Goal: Task Accomplishment & Management: Use online tool/utility

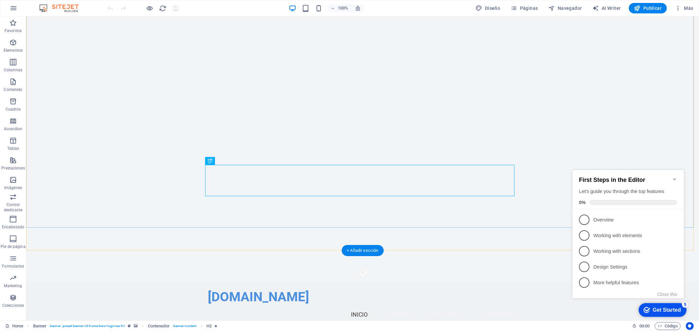
scroll to position [73, 0]
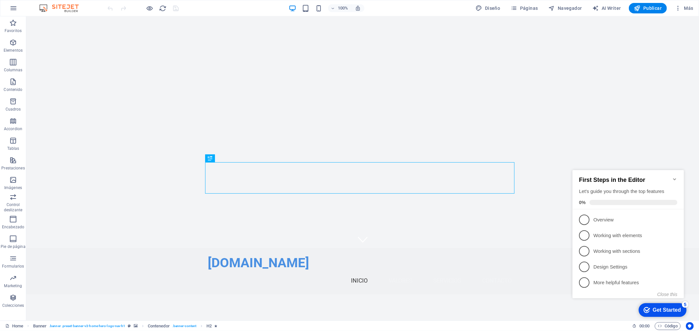
click at [673, 177] on icon "Minimize checklist" at bounding box center [673, 179] width 5 height 5
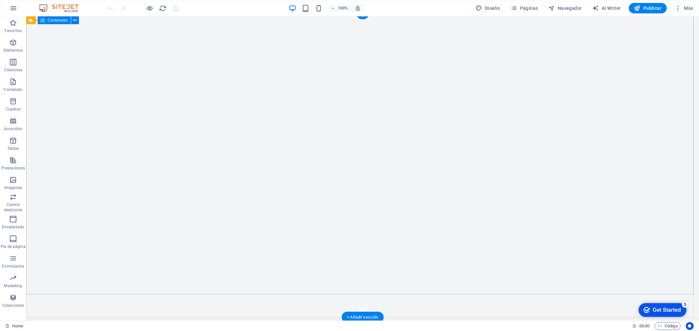
scroll to position [0, 0]
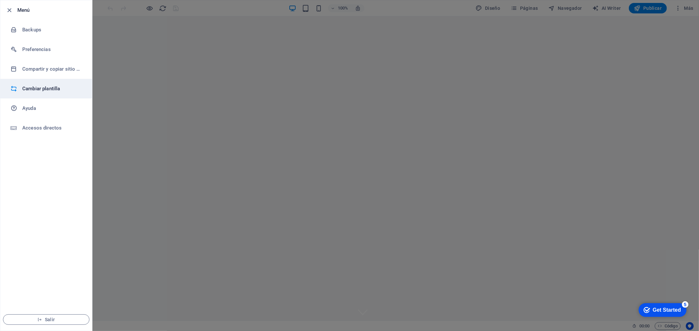
click at [45, 90] on h6 "Cambiar plantilla" at bounding box center [52, 89] width 61 height 8
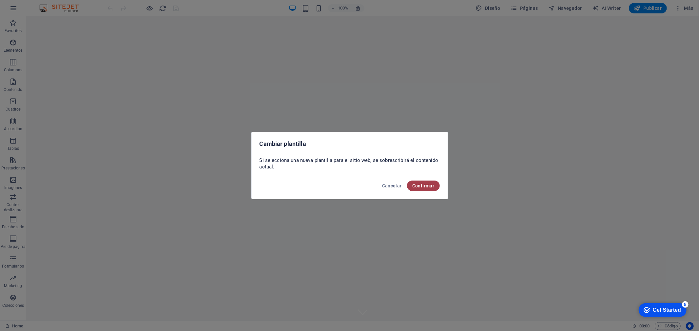
click at [422, 184] on span "Confirmar" at bounding box center [423, 185] width 22 height 5
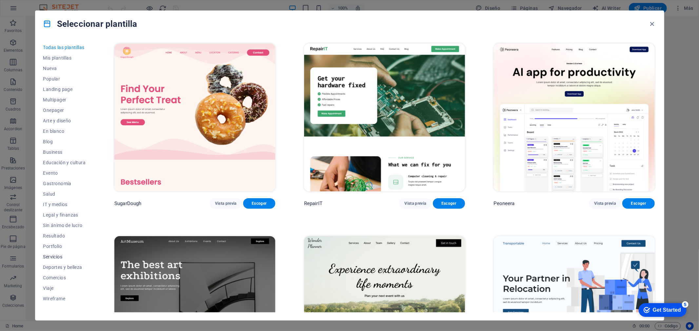
click at [57, 257] on span "Servicios" at bounding box center [64, 257] width 43 height 5
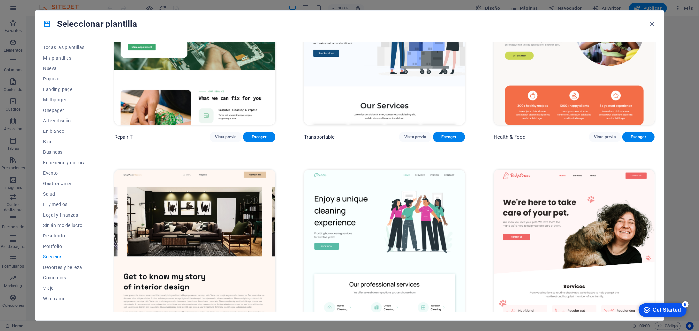
scroll to position [109, 0]
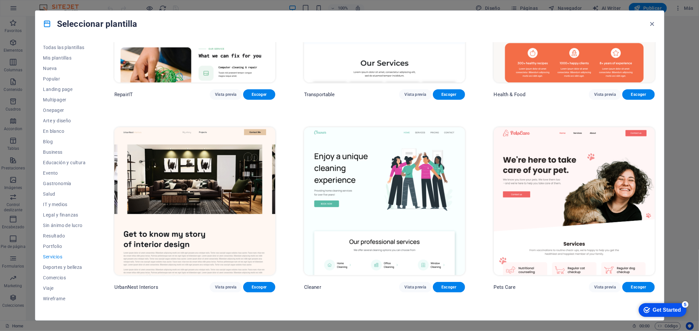
click at [54, 256] on span "Servicios" at bounding box center [64, 257] width 43 height 5
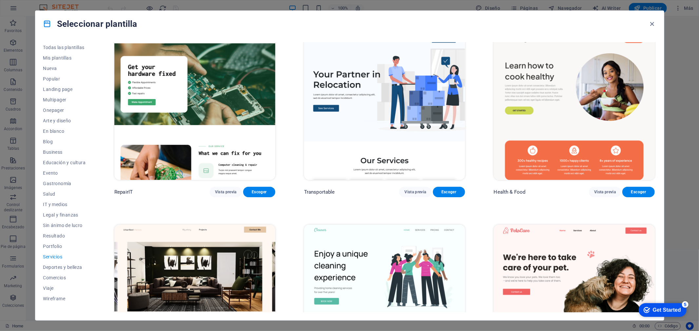
scroll to position [0, 0]
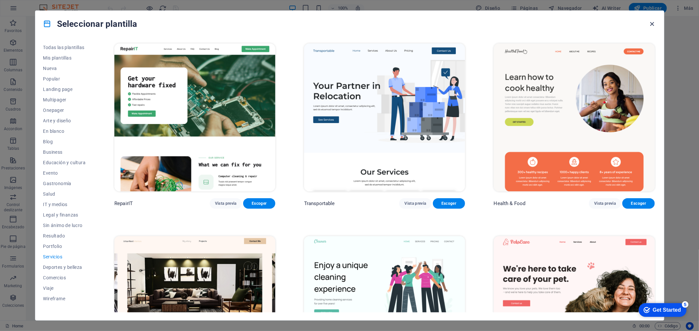
click at [653, 24] on icon "button" at bounding box center [652, 24] width 8 height 8
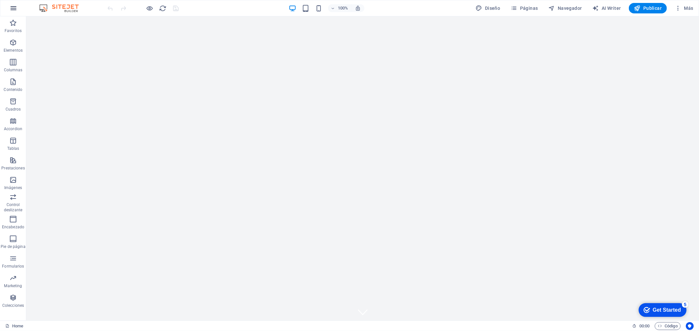
click at [15, 7] on icon "button" at bounding box center [13, 8] width 8 height 8
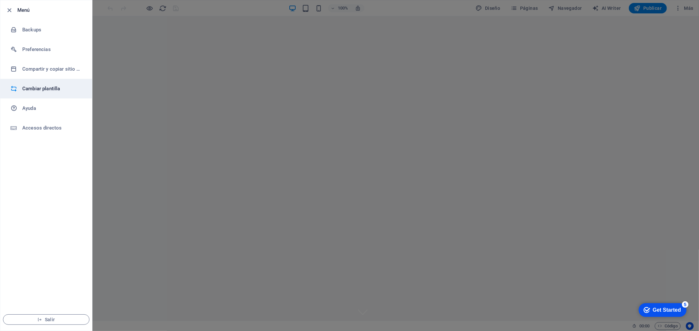
click at [39, 88] on h6 "Cambiar plantilla" at bounding box center [52, 89] width 61 height 8
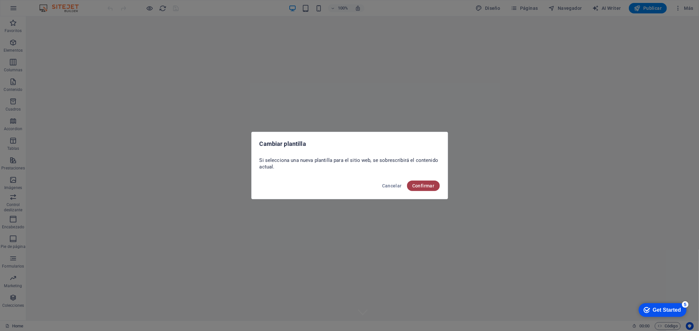
click at [420, 184] on span "Confirmar" at bounding box center [423, 185] width 22 height 5
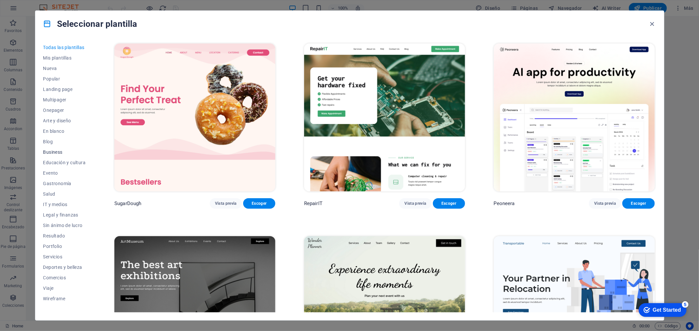
click at [58, 153] on span "Business" at bounding box center [64, 152] width 43 height 5
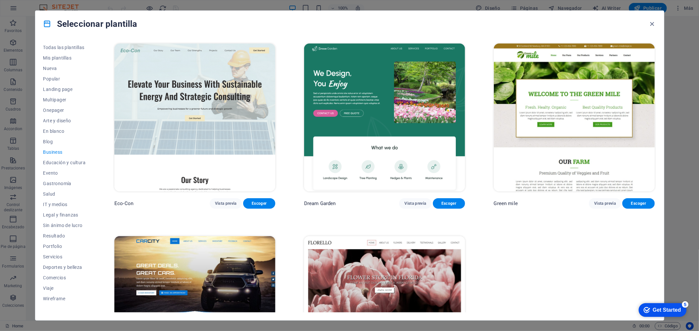
click at [56, 152] on span "Business" at bounding box center [64, 152] width 43 height 5
click at [57, 203] on span "IT y medios" at bounding box center [64, 204] width 43 height 5
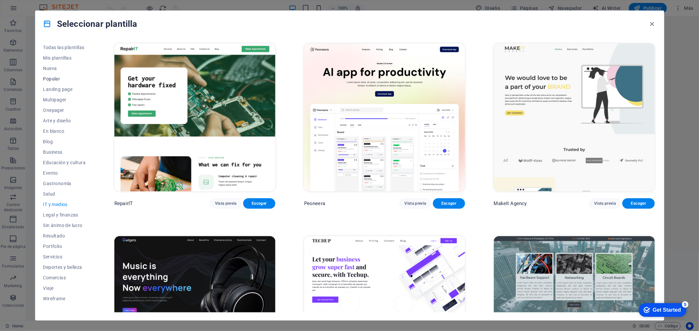
click at [56, 78] on span "Popular" at bounding box center [64, 78] width 43 height 5
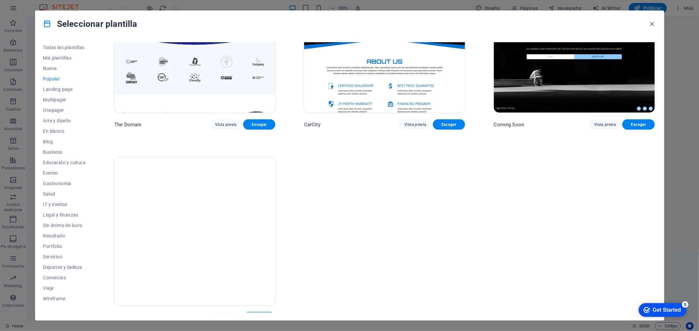
scroll to position [857, 0]
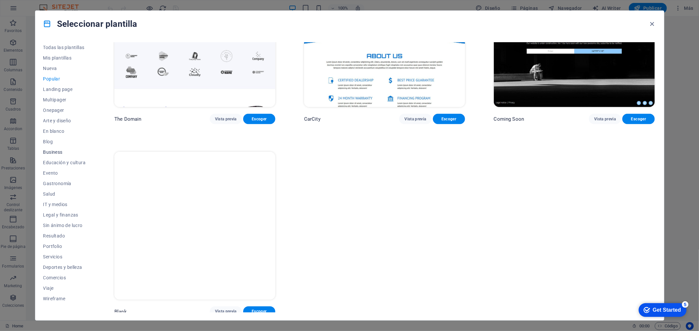
click at [53, 155] on button "Business" at bounding box center [64, 152] width 43 height 10
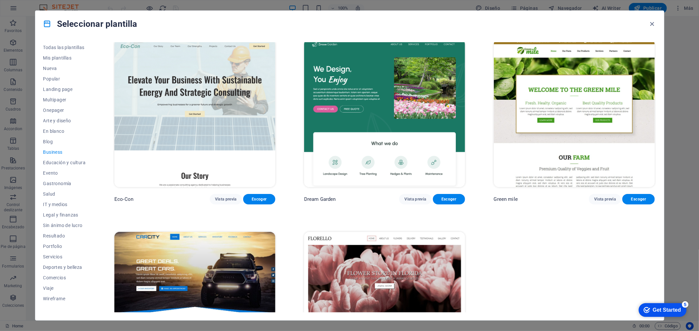
scroll to position [0, 0]
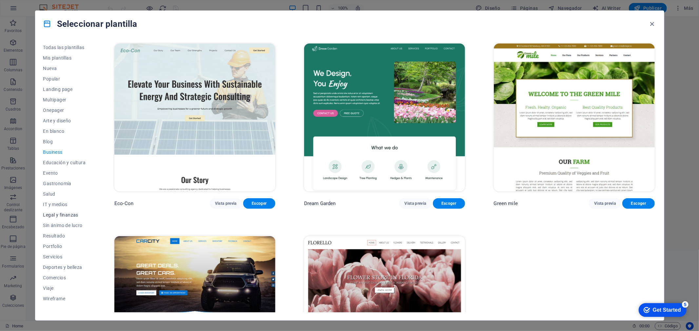
click at [63, 216] on span "Legal y finanzas" at bounding box center [64, 215] width 43 height 5
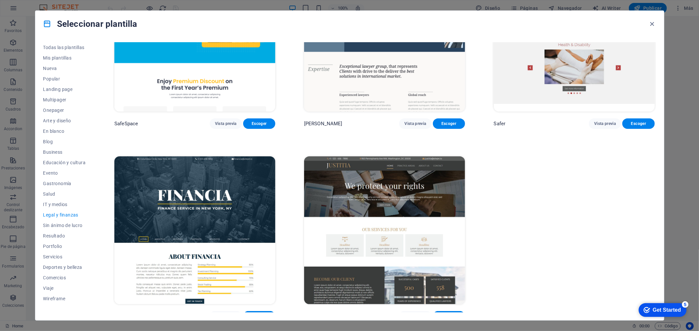
scroll to position [87, 0]
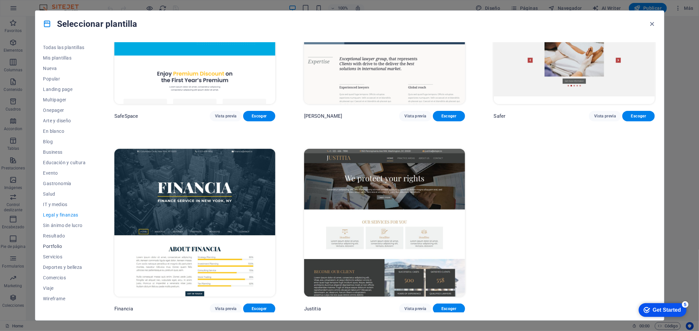
click at [53, 245] on span "Portfolio" at bounding box center [64, 246] width 43 height 5
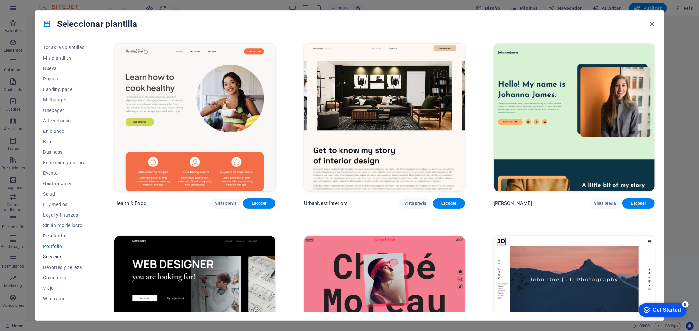
click at [52, 256] on span "Servicios" at bounding box center [64, 257] width 43 height 5
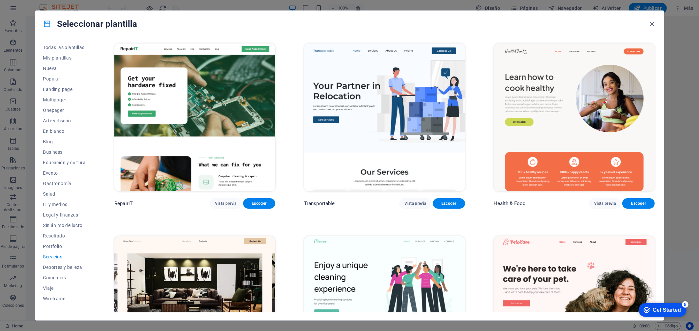
click at [356, 129] on img at bounding box center [384, 118] width 161 height 148
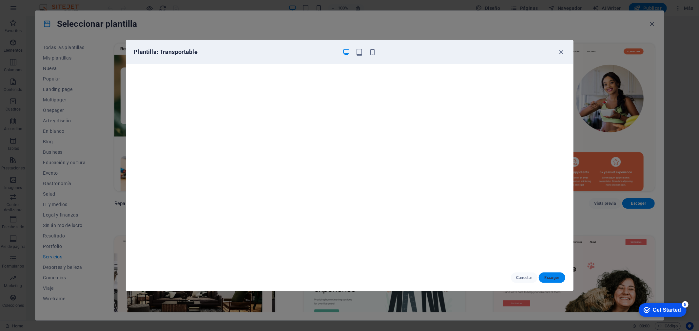
click at [552, 277] on span "Escoger" at bounding box center [552, 277] width 16 height 5
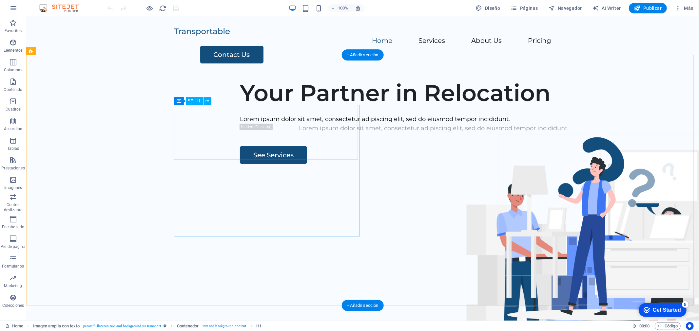
click at [301, 106] on div "Your Partner in Relocation" at bounding box center [433, 93] width 388 height 28
click at [280, 106] on div "Your Partner in Relocation" at bounding box center [433, 93] width 388 height 28
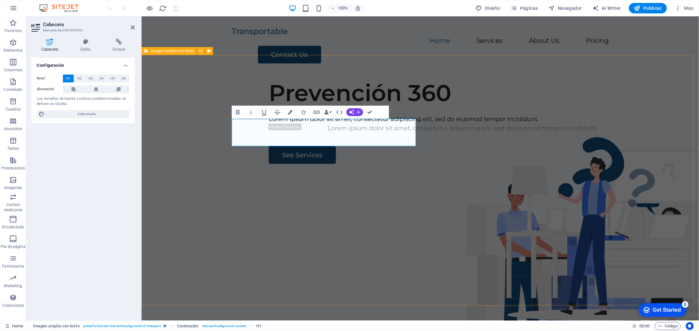
click at [362, 257] on div "Prevención 360 Lorem ipsum dolor sit amet, consectetur adipiscing elit, sed do …" at bounding box center [419, 199] width 557 height 251
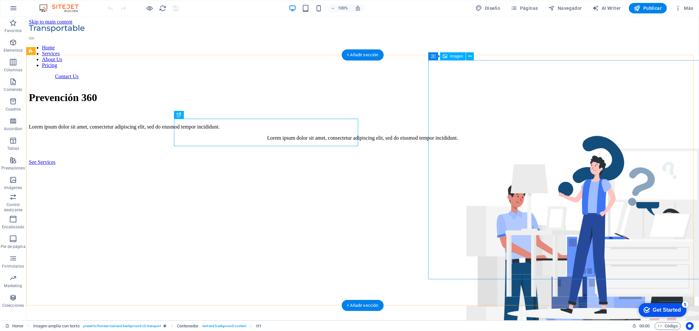
click at [503, 165] on figure at bounding box center [588, 275] width 311 height 221
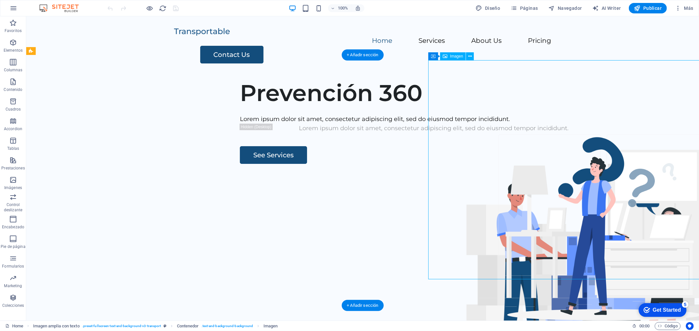
click at [503, 164] on figure at bounding box center [588, 273] width 311 height 219
select select "px"
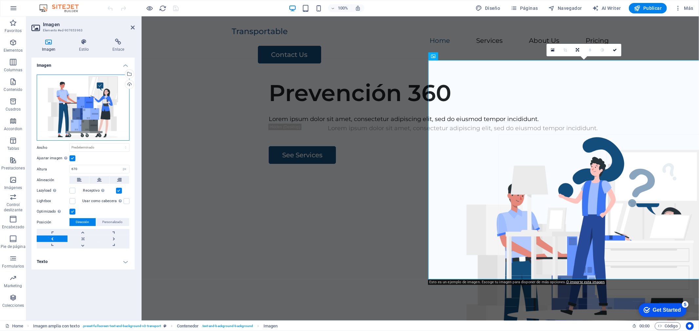
click at [83, 92] on div "Arrastra archivos aquí, haz clic para escoger archivos o selecciona archivos de…" at bounding box center [83, 108] width 93 height 66
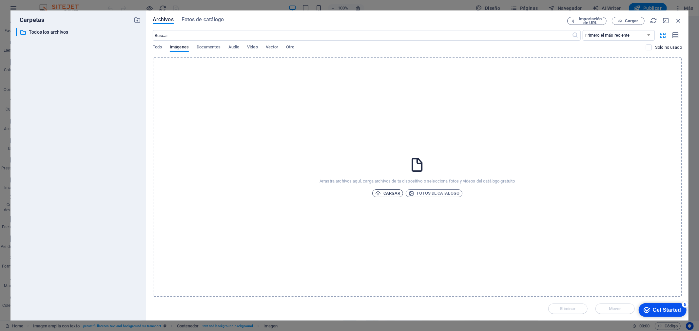
click at [387, 192] on span "Cargar" at bounding box center [387, 194] width 25 height 8
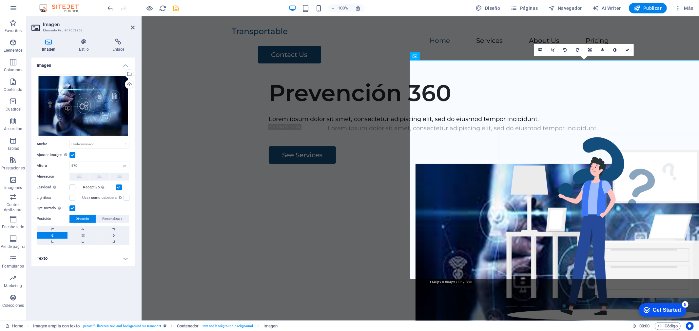
click at [118, 291] on div "Imagen Arrastra archivos aquí, haz clic para escoger archivos o selecciona arch…" at bounding box center [82, 187] width 103 height 258
click at [118, 290] on div "Imagen Arrastra archivos aquí, haz clic para escoger archivos o selecciona arch…" at bounding box center [82, 187] width 103 height 258
click at [175, 167] on div "Prevención 360 Lorem ipsum dolor sit amet, consectetur adipiscing elit, sed do …" at bounding box center [419, 199] width 557 height 251
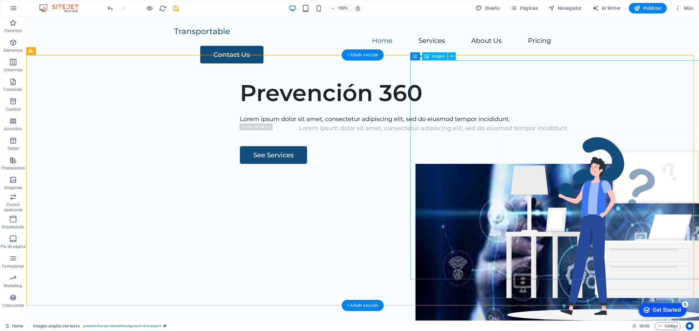
click at [490, 164] on figure at bounding box center [579, 273] width 329 height 219
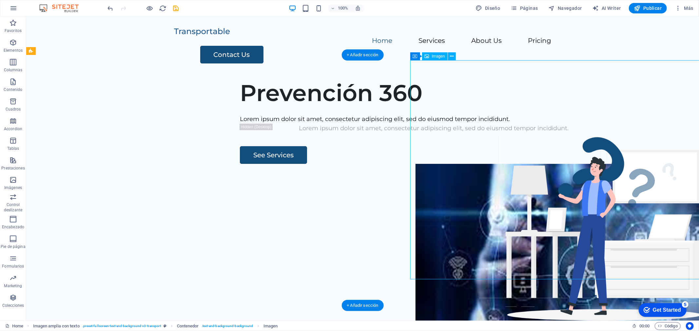
click at [490, 164] on figure at bounding box center [579, 273] width 329 height 219
select select "px"
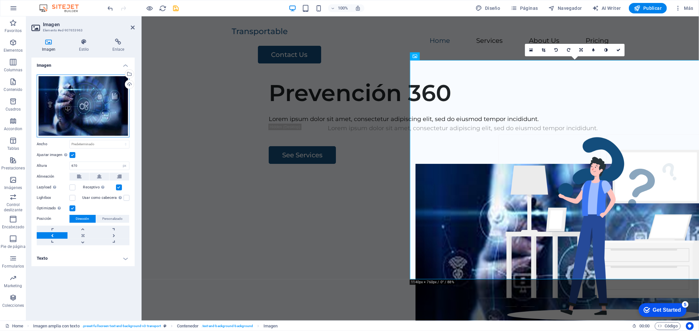
click at [109, 103] on div "Arrastra archivos aquí, haz clic para escoger archivos o selecciona archivos de…" at bounding box center [83, 106] width 93 height 63
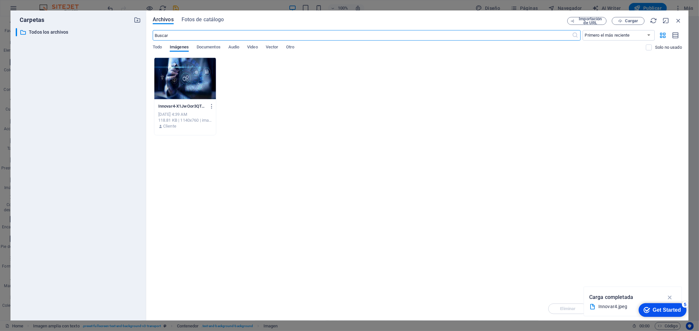
click at [670, 296] on icon "button" at bounding box center [670, 297] width 8 height 7
click at [305, 89] on div "Innovar4-X1JwOor3QTsvvdc8T67mrg.jpeg Innovar4-X1JwOor3QTsvvdc8T67mrg.jpeg Sep 5…" at bounding box center [417, 96] width 529 height 79
click at [375, 150] on div "Arrastra archivos aquí para cargarlos de inmediato Innovar4-X1JwOor3QTsvvdc8T67…" at bounding box center [417, 177] width 529 height 240
click at [162, 19] on span "Archivos" at bounding box center [163, 20] width 21 height 8
click at [48, 32] on p "Todos los archivos" at bounding box center [79, 32] width 100 height 8
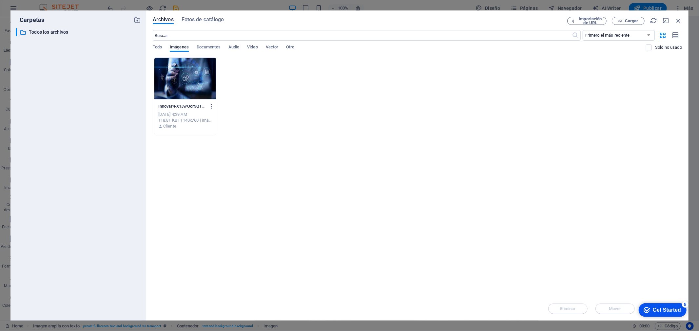
click at [340, 121] on div "Innovar4-X1JwOor3QTsvvdc8T67mrg.jpeg Innovar4-X1JwOor3QTsvvdc8T67mrg.jpeg Sep 5…" at bounding box center [417, 96] width 529 height 79
click at [179, 47] on span "Imágenes" at bounding box center [179, 47] width 19 height 9
click at [194, 85] on div at bounding box center [185, 78] width 62 height 43
click at [209, 106] on icon "button" at bounding box center [212, 107] width 6 height 6
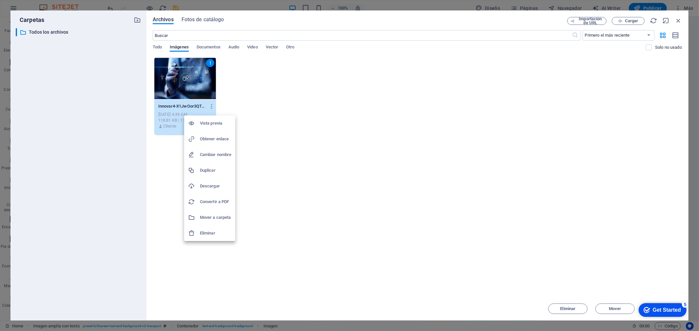
click at [211, 230] on h6 "Eliminar" at bounding box center [215, 234] width 31 height 8
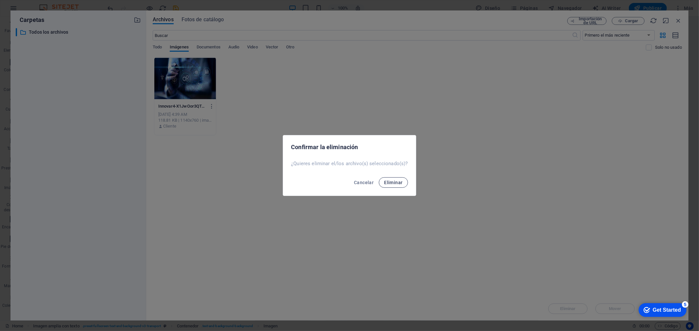
click at [388, 180] on span "Eliminar" at bounding box center [393, 182] width 18 height 5
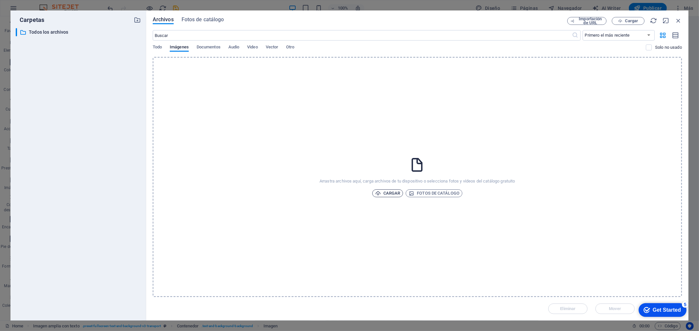
click at [394, 194] on span "Cargar" at bounding box center [387, 194] width 25 height 8
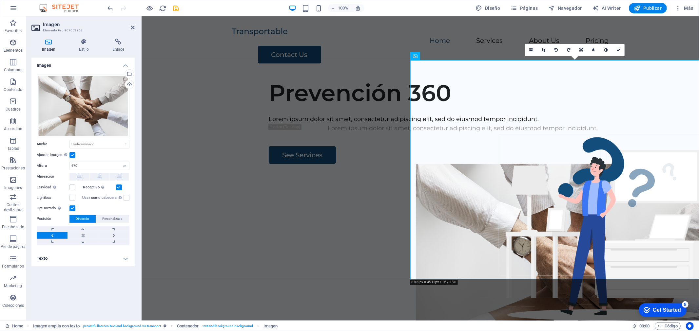
click at [114, 282] on div "Imagen Arrastra archivos aquí, haz clic para escoger archivos o selecciona arch…" at bounding box center [82, 187] width 103 height 258
click at [200, 244] on div "Prevención 360 Lorem ipsum dolor sit amet, consectetur adipiscing elit, sed do …" at bounding box center [419, 199] width 557 height 251
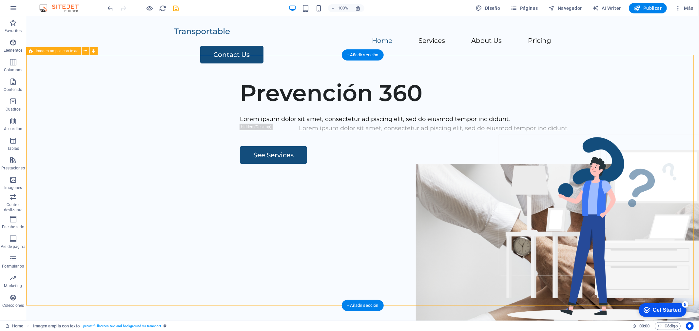
click at [253, 109] on div "Prevención 360 Lorem ipsum dolor sit amet, consectetur adipiscing elit, sed do …" at bounding box center [362, 199] width 672 height 251
drag, startPoint x: 93, startPoint y: 70, endPoint x: 161, endPoint y: 97, distance: 73.1
click at [93, 74] on div "Prevención 360 Lorem ipsum dolor sit amet, consectetur adipiscing elit, sed do …" at bounding box center [362, 199] width 672 height 251
click at [239, 124] on div "Lorem ipsum dolor sit amet, consectetur adipiscing elit, sed do eiusmod tempor …" at bounding box center [433, 118] width 388 height 9
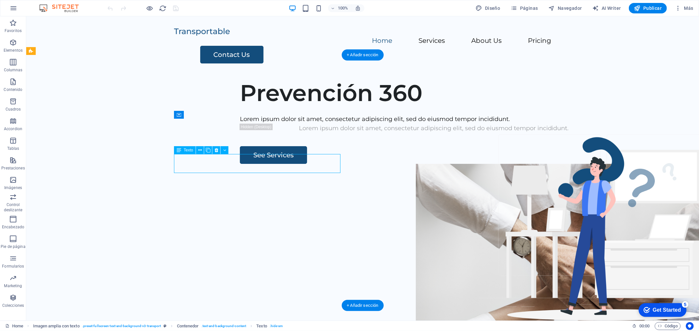
click at [239, 124] on div "Lorem ipsum dolor sit amet, consectetur adipiscing elit, sed do eiusmod tempor …" at bounding box center [433, 118] width 388 height 9
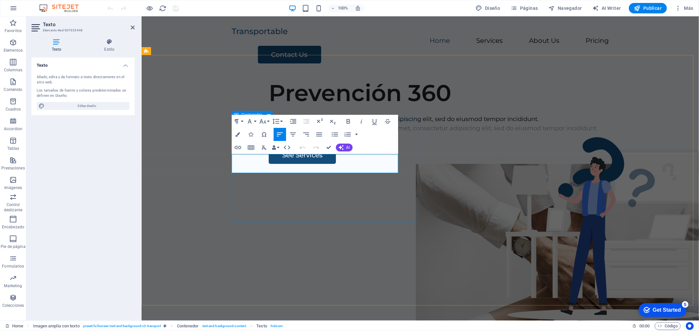
drag, startPoint x: 231, startPoint y: 158, endPoint x: 400, endPoint y: 176, distance: 170.0
click at [400, 164] on div "Prevención 360 Lorem ipsum dolor sit amet, consectetur adipiscing elit, sed do …" at bounding box center [464, 121] width 467 height 85
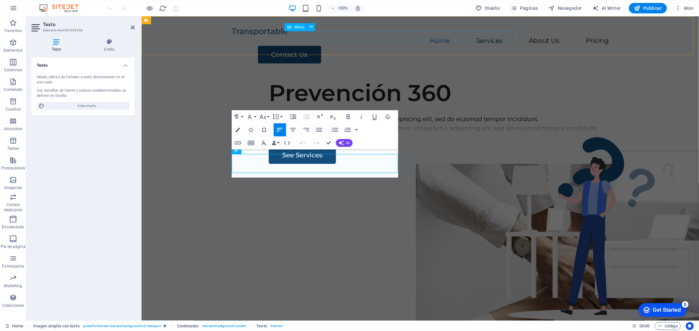
scroll to position [74, 0]
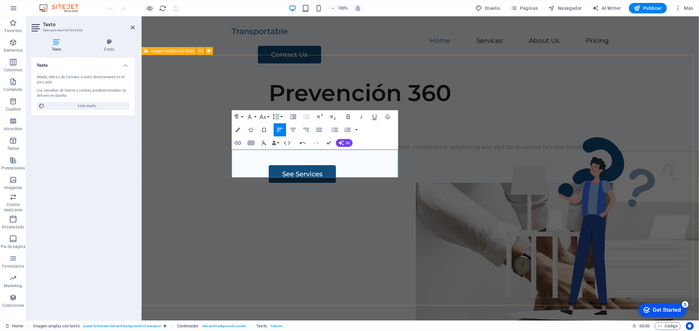
click at [201, 189] on div "Prevención 360 “Lo imposible solo tarda unpoco más” Mario Benedetti. “Lo imposi…" at bounding box center [419, 199] width 557 height 251
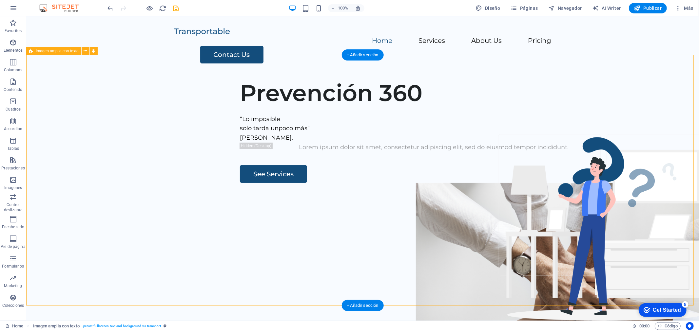
click at [307, 257] on div "Prevención 360 “Lo imposible solo tarda unpoco más” Mario Benedetti. Lorem ipsu…" at bounding box center [362, 199] width 672 height 251
click at [239, 142] on div "“Lo imposible solo tarda unpoco más” [PERSON_NAME]." at bounding box center [433, 128] width 388 height 28
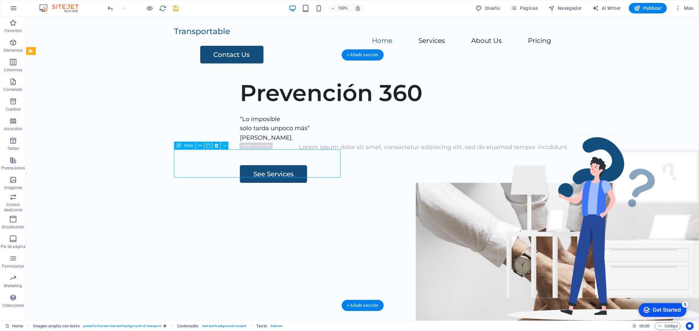
click at [244, 142] on div "“Lo imposible solo tarda unpoco más” [PERSON_NAME]." at bounding box center [433, 128] width 388 height 28
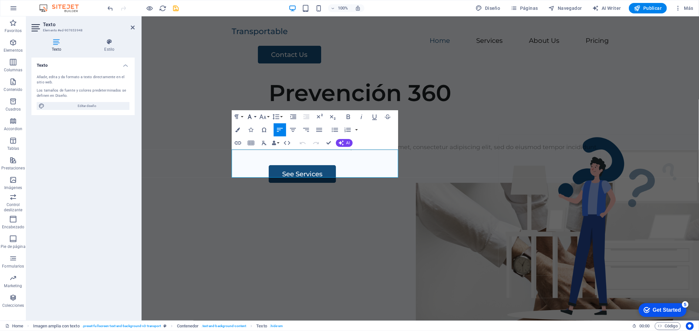
click at [250, 118] on icon "button" at bounding box center [250, 117] width 4 height 5
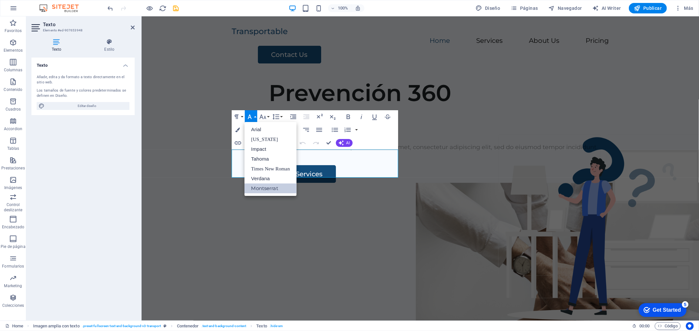
scroll to position [0, 0]
click at [352, 142] on p "[PERSON_NAME]." at bounding box center [462, 137] width 388 height 9
click at [320, 142] on p "[PERSON_NAME]." at bounding box center [462, 137] width 388 height 9
click at [329, 133] on p "solo tarda unpoco más”" at bounding box center [462, 127] width 388 height 9
click at [330, 133] on p "solo tarda unpoco más”" at bounding box center [462, 127] width 388 height 9
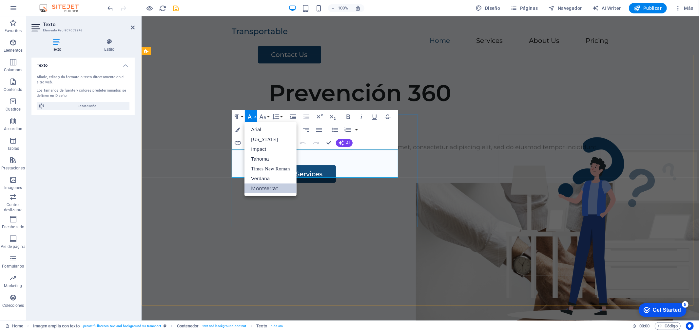
click at [326, 142] on p "[PERSON_NAME]." at bounding box center [462, 137] width 388 height 9
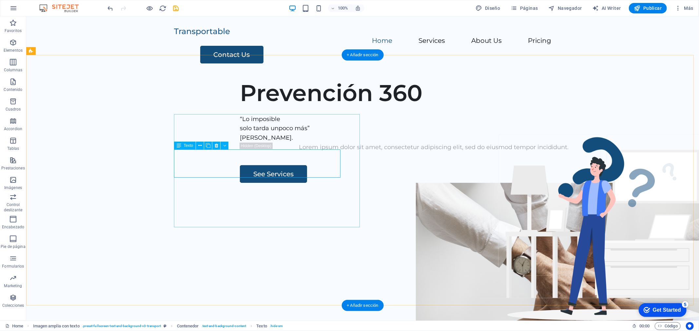
click at [261, 142] on div "“Lo imposible solo tarda unpoco más” [PERSON_NAME]." at bounding box center [433, 128] width 388 height 28
click at [239, 142] on div "“Lo imposible solo tarda unpoco más” [PERSON_NAME]." at bounding box center [433, 128] width 388 height 28
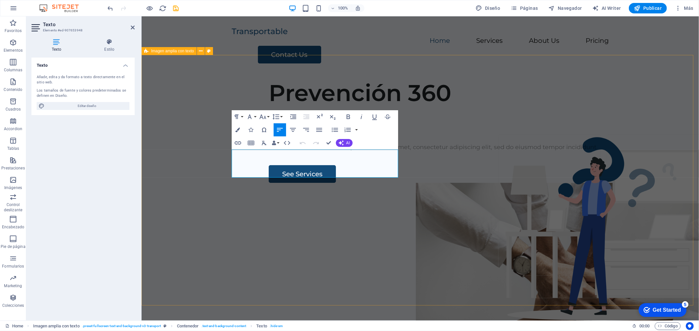
drag, startPoint x: 283, startPoint y: 171, endPoint x: 215, endPoint y: 150, distance: 71.6
click at [215, 150] on div "Prevención 360 “Lo imposible solo tarda unpoco más” Mario Benedetti. Lorem ipsu…" at bounding box center [419, 199] width 557 height 251
click at [320, 130] on icon "button" at bounding box center [319, 130] width 8 height 8
click at [266, 117] on icon "button" at bounding box center [263, 117] width 8 height 8
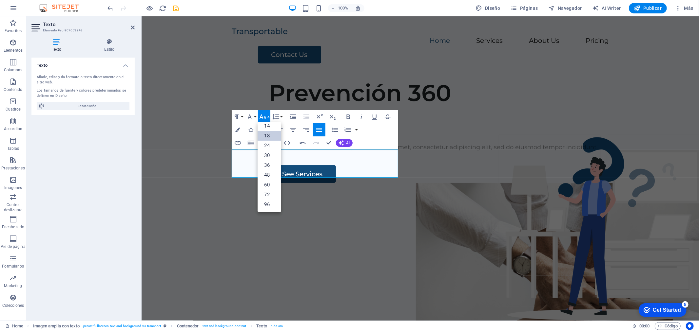
scroll to position [52, 0]
click at [271, 155] on link "30" at bounding box center [269, 156] width 24 height 10
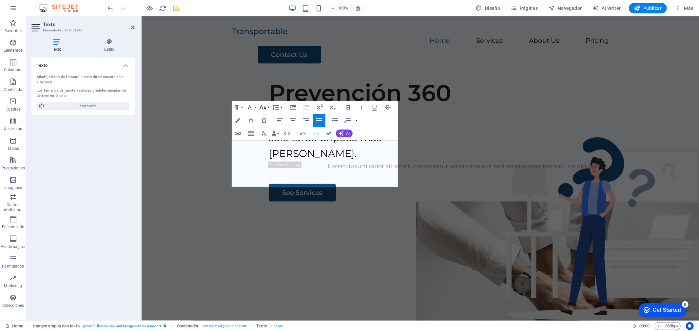
click at [269, 108] on button "Font Size" at bounding box center [264, 107] width 12 height 13
click at [269, 156] on link "36" at bounding box center [269, 156] width 24 height 10
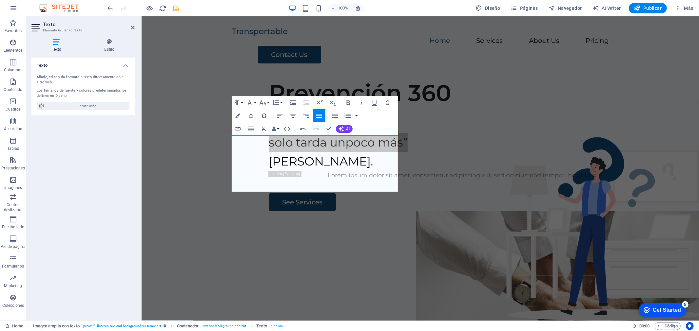
click at [110, 172] on div "Texto Añade, edita y da formato a texto directamente en el sitio web. Los tamañ…" at bounding box center [82, 187] width 103 height 258
click at [151, 178] on div "Prevención 360 “Lo imposible solo tarda unpoco más” Mario Benedetti. Lorem ipsu…" at bounding box center [419, 199] width 557 height 251
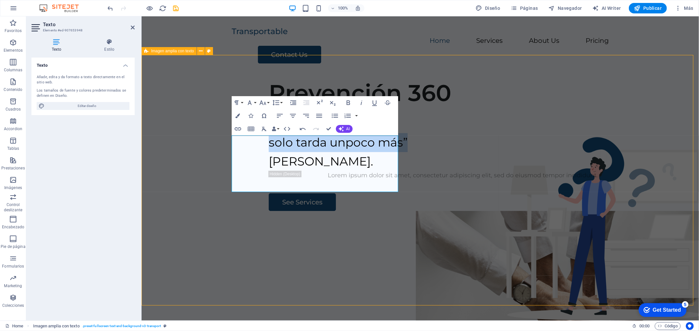
drag, startPoint x: 151, startPoint y: 178, endPoint x: 181, endPoint y: 226, distance: 57.4
click at [151, 178] on div "Prevención 360 “Lo imposible solo tarda unpoco más” Mario Benedetti. Lorem ipsu…" at bounding box center [419, 199] width 557 height 251
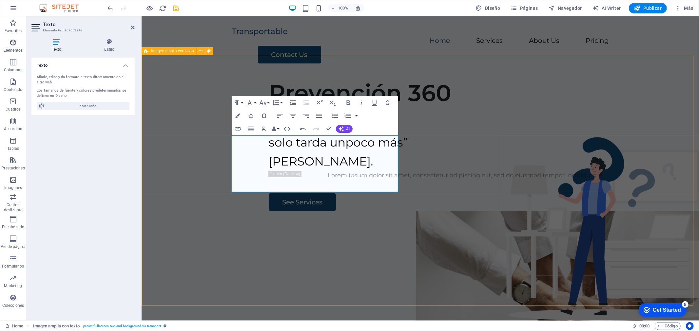
select select "px"
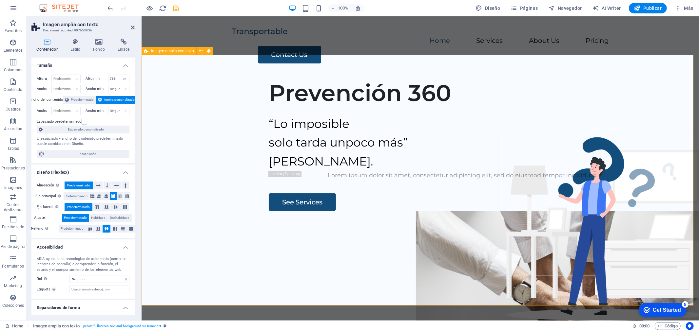
click at [370, 282] on div "Prevención 360 “Lo imposible solo tarda unpoco más” Mario Benedetti. Lorem ipsu…" at bounding box center [419, 199] width 557 height 251
click at [377, 106] on div "Prevención 360" at bounding box center [462, 93] width 388 height 28
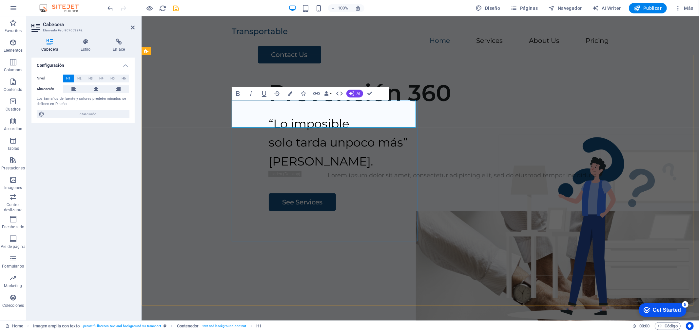
click at [338, 106] on h1 "Prevención 360" at bounding box center [462, 93] width 388 height 28
click at [349, 106] on h1 "Prevención 360" at bounding box center [462, 93] width 388 height 28
click at [207, 145] on div "Prevención 360 “Lo imposible solo tarda unpoco más” Mario Benedetti. Lorem ipsu…" at bounding box center [419, 199] width 557 height 251
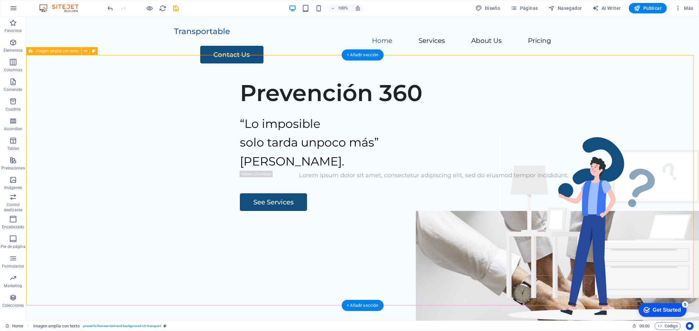
click at [372, 265] on div "Prevención 360 “Lo imposible solo tarda unpoco más” Mario Benedetti. Lorem ipsu…" at bounding box center [362, 199] width 672 height 251
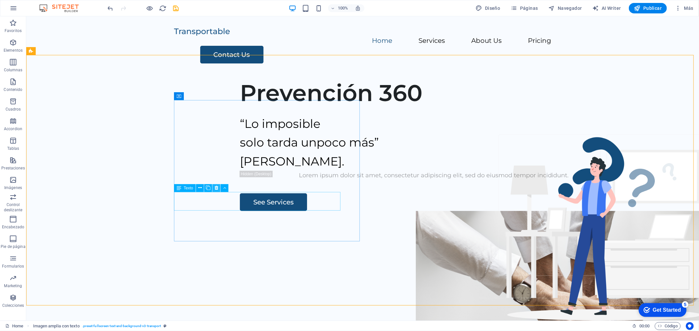
click at [216, 186] on icon at bounding box center [217, 188] width 4 height 7
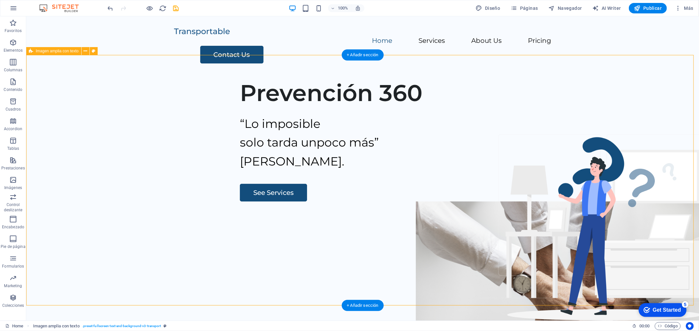
click at [253, 258] on div "Prevención 360 “Lo imposible solo tarda unpoco más” Mario Benedetti. See Servic…" at bounding box center [362, 199] width 672 height 251
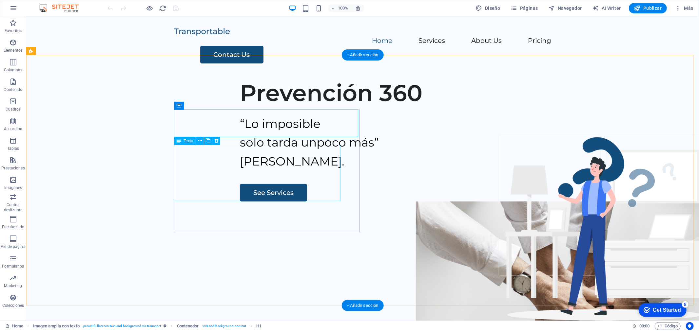
click at [256, 171] on div "“Lo imposible solo tarda unpoco más” [PERSON_NAME]." at bounding box center [433, 142] width 388 height 57
click at [251, 171] on div "“Lo imposible solo tarda unpoco más” [PERSON_NAME]." at bounding box center [433, 142] width 388 height 57
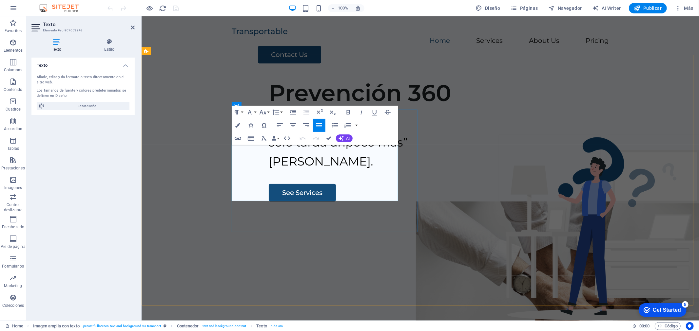
click at [308, 149] on span "solo tarda unpoco más”" at bounding box center [337, 142] width 139 height 14
drag, startPoint x: 339, startPoint y: 192, endPoint x: 224, endPoint y: 191, distance: 115.6
click at [224, 191] on div "Prevención 360 “Lo imposible solo tarda un poco más” [PERSON_NAME]. See Services" at bounding box center [419, 199] width 557 height 251
click at [265, 114] on icon "button" at bounding box center [263, 112] width 8 height 8
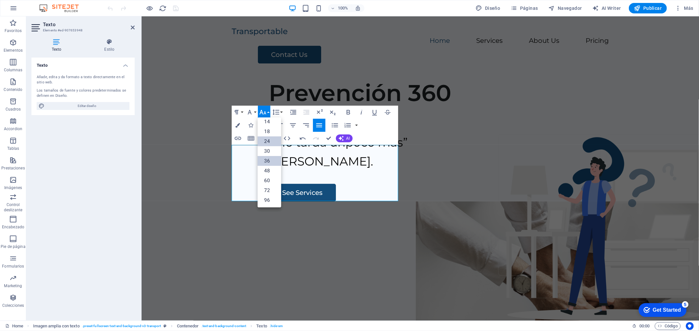
click at [269, 141] on link "24" at bounding box center [269, 142] width 24 height 10
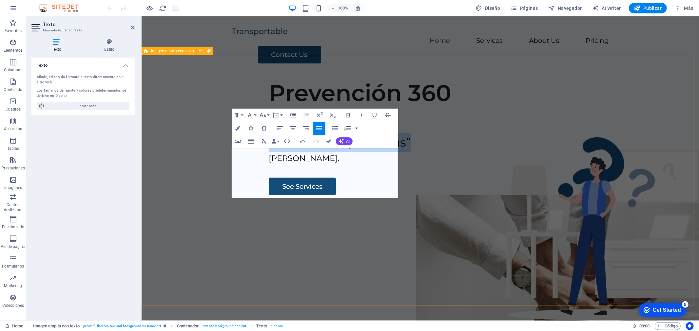
drag, startPoint x: 375, startPoint y: 176, endPoint x: 215, endPoint y: 154, distance: 161.0
click at [215, 154] on div "Prevención 360 “Lo imposible solo tarda un poco más” [PERSON_NAME]. See Services" at bounding box center [419, 199] width 557 height 251
click at [255, 116] on button "Font Family" at bounding box center [251, 115] width 12 height 13
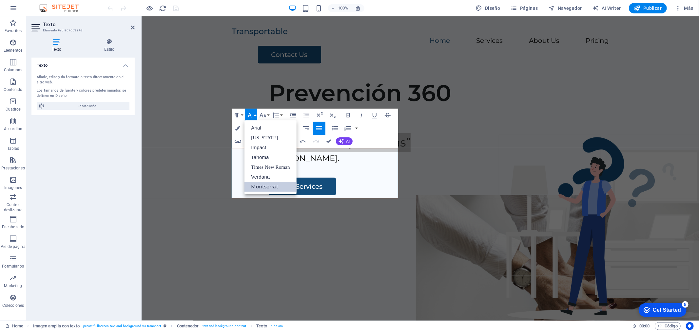
scroll to position [0, 0]
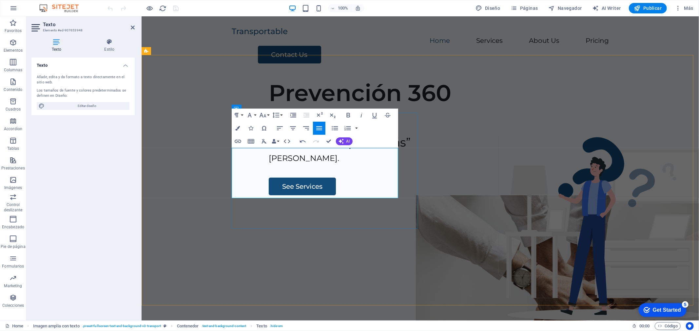
click at [305, 164] on p "[PERSON_NAME]." at bounding box center [462, 158] width 388 height 12
drag, startPoint x: 297, startPoint y: 193, endPoint x: 217, endPoint y: 189, distance: 80.0
click at [217, 189] on div "Prevención 360 “Lo imposible solo tarda un poco más” Mario Benedetti. See Servi…" at bounding box center [419, 199] width 557 height 251
click at [361, 116] on icon "button" at bounding box center [361, 115] width 2 height 5
click at [329, 164] on p "[PERSON_NAME]." at bounding box center [462, 158] width 388 height 12
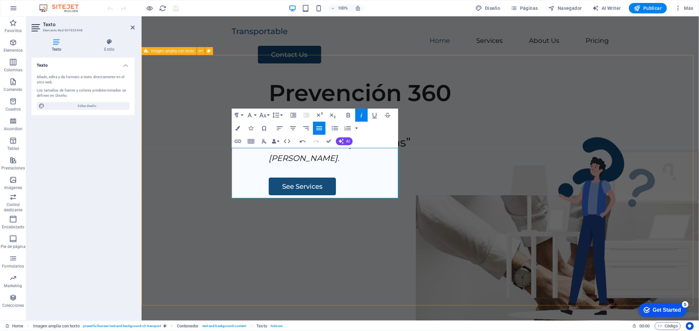
drag, startPoint x: 303, startPoint y: 190, endPoint x: 229, endPoint y: 193, distance: 73.4
click at [229, 193] on div "Prevención 360 “Lo imposible solo tarda un poco más” Mario Benedetti. See Servi…" at bounding box center [419, 199] width 557 height 251
click at [349, 112] on icon "button" at bounding box center [348, 115] width 8 height 8
click at [322, 164] on p "[PERSON_NAME]." at bounding box center [462, 158] width 388 height 12
click at [161, 206] on div "Prevención 360 “Lo imposible solo tarda un poco más” Mario Benedetti. See Servi…" at bounding box center [419, 199] width 557 height 251
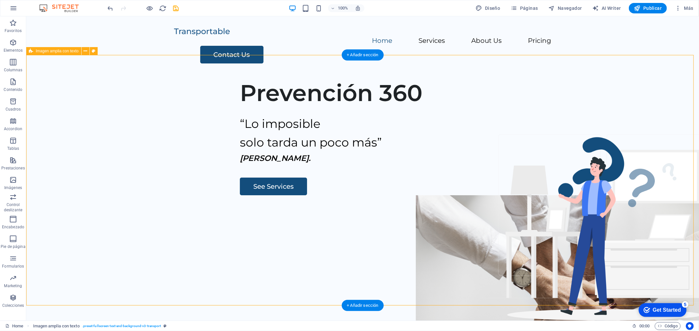
click at [94, 204] on div "Prevención 360 “Lo imposible solo tarda un poco más” Mario Benedetti. See Servi…" at bounding box center [362, 199] width 672 height 251
click at [239, 195] on div "See Services" at bounding box center [433, 187] width 388 height 18
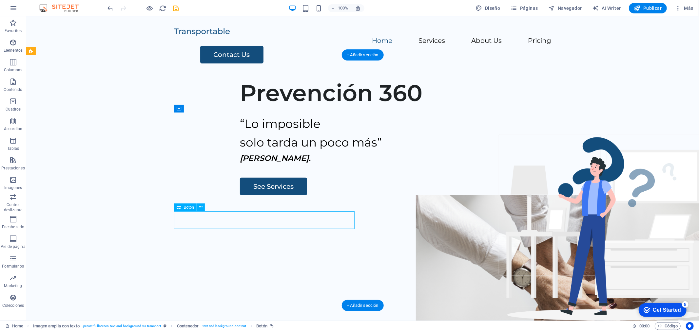
click at [239, 195] on div "See Services" at bounding box center [433, 187] width 388 height 18
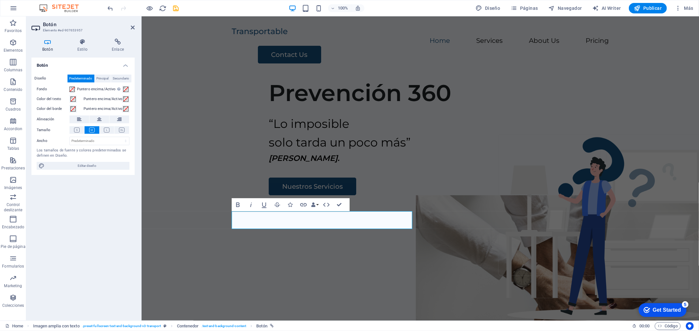
click at [126, 235] on div "Botón Diseño Predeterminado Principal Secundario Fondo Puntero encima/Activo Ca…" at bounding box center [82, 187] width 103 height 258
click at [164, 247] on div "Prevención 360 “Lo imposible solo tarda un poco más” [PERSON_NAME]. Nuestros Se…" at bounding box center [419, 199] width 557 height 251
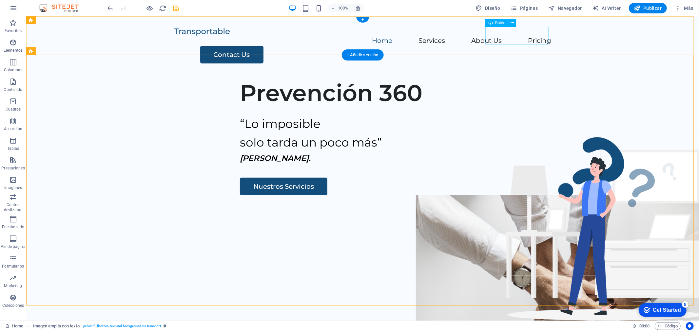
click at [515, 46] on div "Contact Us" at bounding box center [375, 55] width 351 height 18
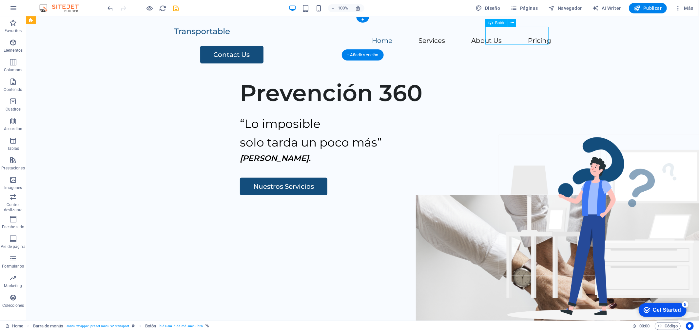
click at [515, 46] on div "Contact Us" at bounding box center [375, 55] width 351 height 18
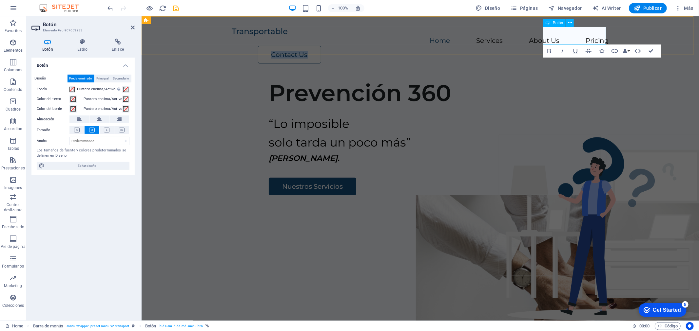
click at [321, 46] on link "Contact Us" at bounding box center [288, 55] width 63 height 18
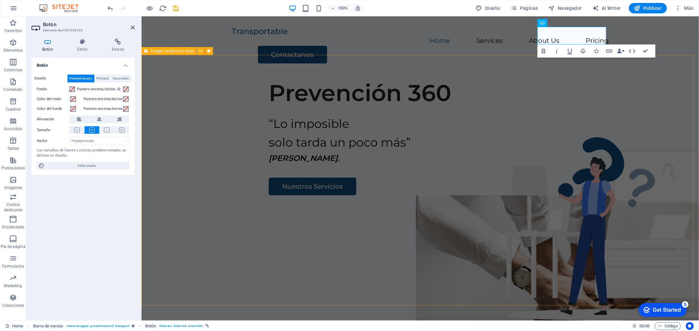
click at [176, 230] on div "Prevención 360 “Lo imposible solo tarda un poco más” [PERSON_NAME]. Nuestros Se…" at bounding box center [419, 199] width 557 height 251
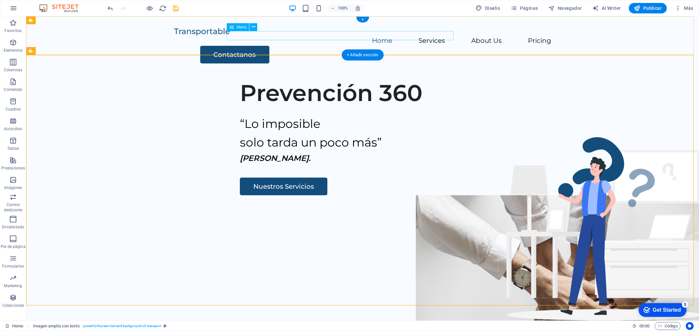
click at [288, 37] on nav "Home Services About Us Pricing" at bounding box center [362, 40] width 377 height 9
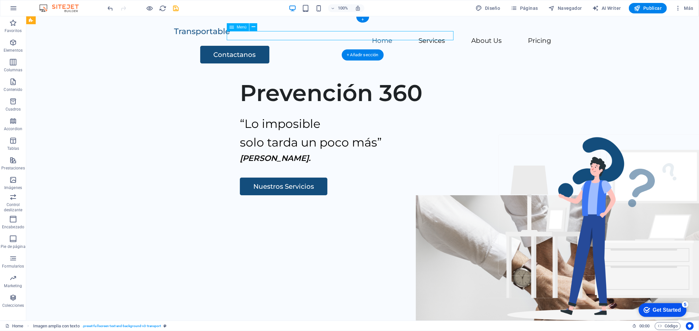
click at [288, 37] on nav "Home Services About Us Pricing" at bounding box center [362, 40] width 377 height 9
select select
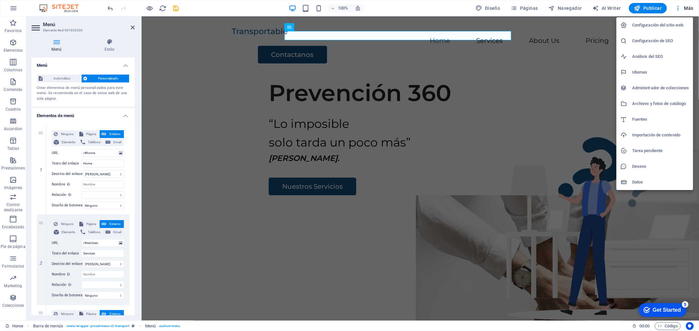
click at [659, 22] on h6 "Configuración del sitio web" at bounding box center [660, 25] width 57 height 8
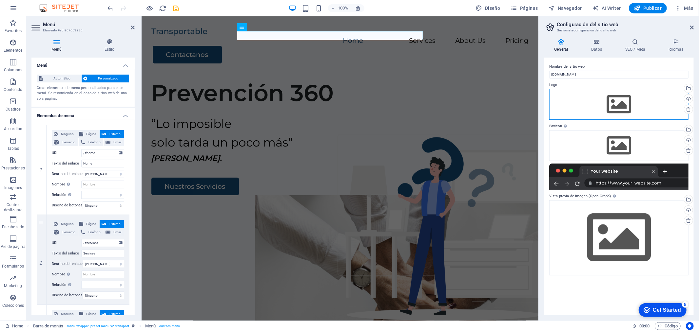
click at [617, 106] on div "Arrastra archivos aquí, haz clic para escoger archivos o selecciona archivos de…" at bounding box center [618, 104] width 139 height 31
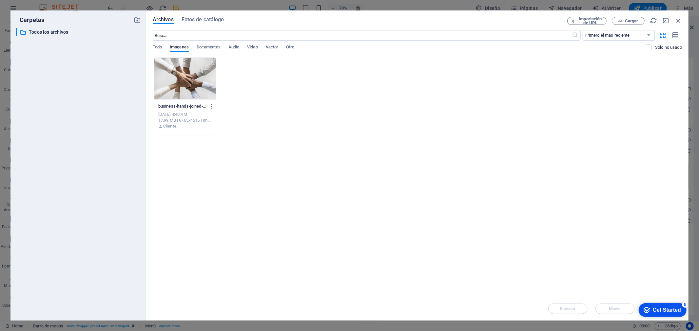
click at [319, 98] on div "business-hands-joined-together-teamwork-bQ_c_-IqtvbVPiCTwKGiZQ.jpg business-han…" at bounding box center [417, 96] width 529 height 79
click at [626, 20] on span "Cargar" at bounding box center [631, 21] width 13 height 4
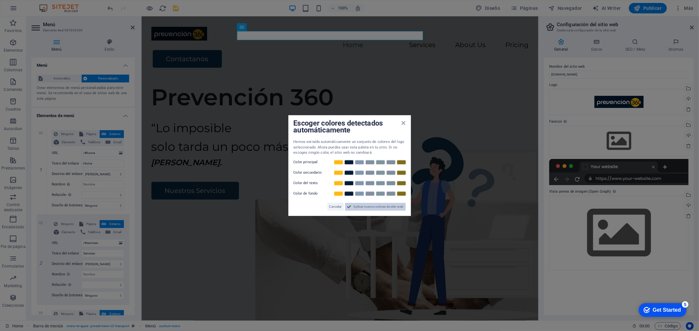
click at [378, 208] on span "Aplicar nuevos colores de sitio web" at bounding box center [378, 207] width 50 height 8
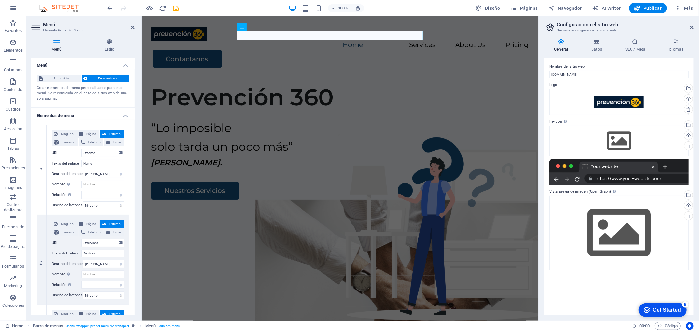
click at [136, 291] on div "Menú Estilo Menú Automático Personalizado Crear elementos de menú personalizado…" at bounding box center [83, 177] width 114 height 288
click at [691, 27] on icon at bounding box center [692, 27] width 4 height 5
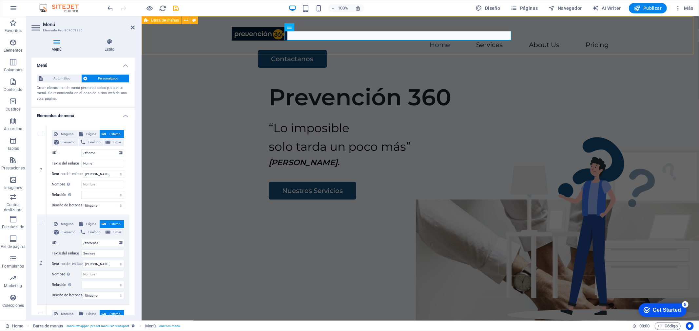
click at [658, 34] on div "Home Services About Us Pricing Contactanos" at bounding box center [419, 47] width 557 height 62
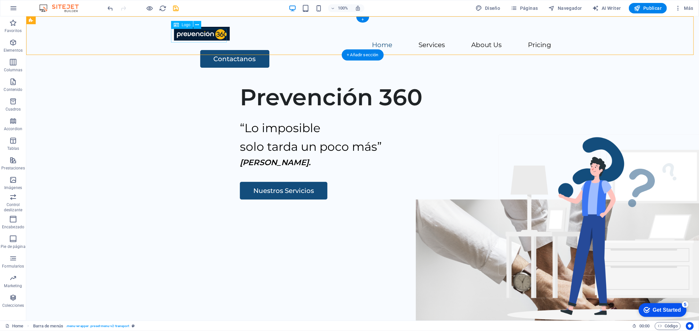
click at [213, 35] on div at bounding box center [362, 34] width 377 height 14
click at [187, 26] on span "Logo" at bounding box center [185, 25] width 9 height 4
click at [200, 26] on button at bounding box center [197, 25] width 8 height 8
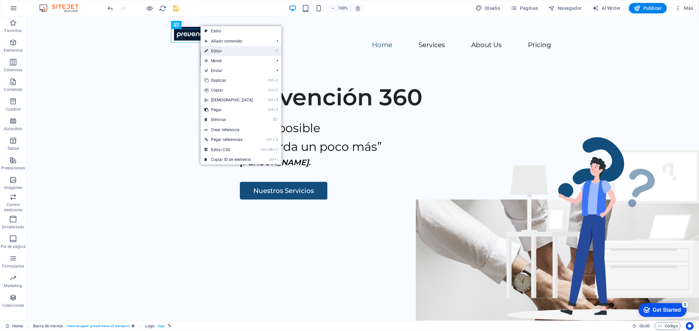
click at [227, 49] on link "⏎ Editar" at bounding box center [228, 51] width 56 height 10
select select "px"
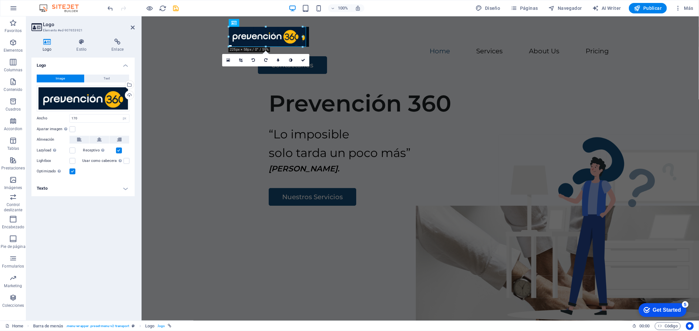
drag, startPoint x: 284, startPoint y: 42, endPoint x: 305, endPoint y: 47, distance: 22.2
type input "235"
click at [94, 230] on div "Logo Image Text Arrastra archivos aquí, haz clic para escoger archivos o selecc…" at bounding box center [82, 187] width 103 height 258
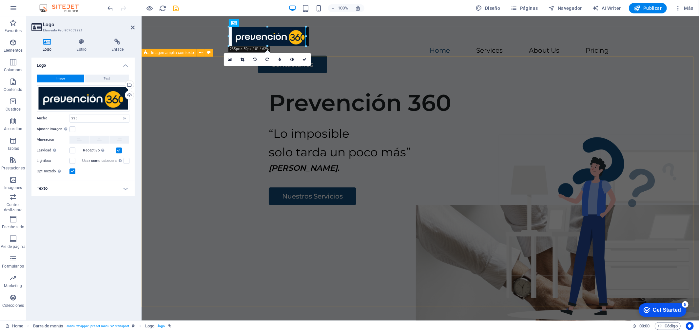
click at [161, 218] on div "Prevención 360 “Lo imposible solo tarda un poco más” [PERSON_NAME]. Nuestros Se…" at bounding box center [419, 209] width 557 height 251
select select "px"
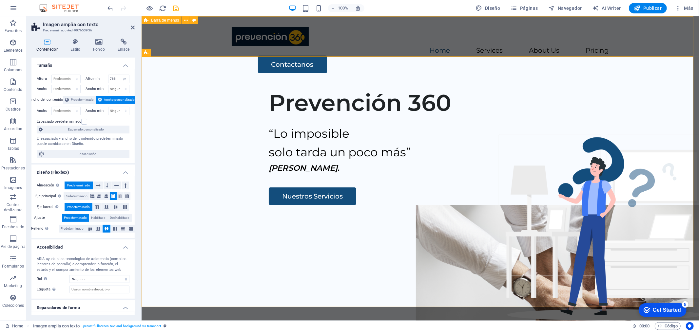
click at [447, 51] on div "Home Services About Us Pricing Contactanos" at bounding box center [419, 49] width 557 height 67
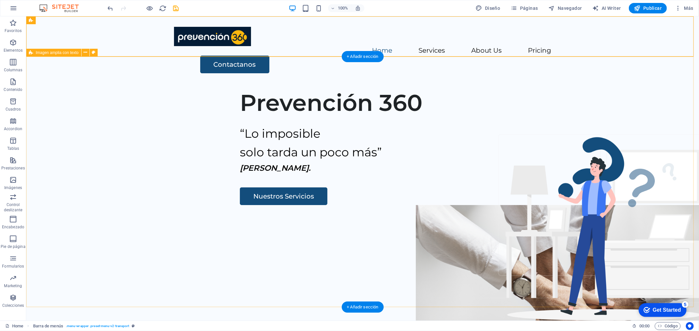
click at [390, 84] on div "Prevención 360 “Lo imposible solo tarda un poco más” [PERSON_NAME]. Nuestros Se…" at bounding box center [362, 209] width 672 height 251
click at [374, 258] on div "Prevención 360 “Lo imposible solo tarda un poco más” [PERSON_NAME]. Nuestros Se…" at bounding box center [362, 209] width 672 height 251
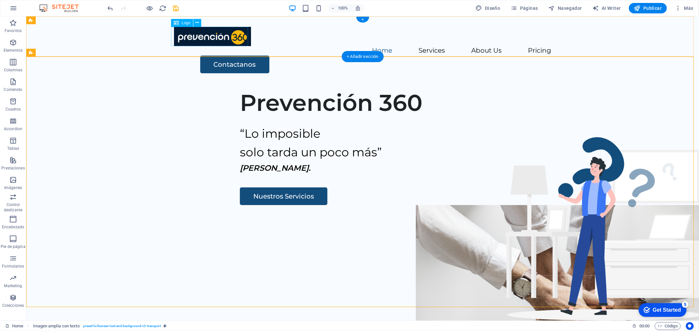
click at [207, 42] on div at bounding box center [362, 36] width 377 height 19
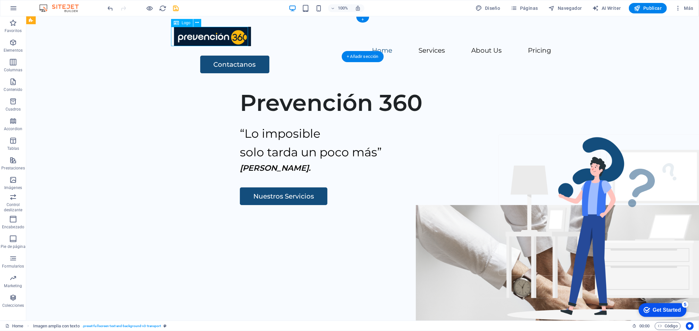
click at [207, 42] on div at bounding box center [362, 36] width 377 height 19
click at [92, 42] on div "Home Services About Us Pricing Contactanos" at bounding box center [362, 49] width 672 height 67
select select "px"
click at [176, 51] on div "Home Services About Us Pricing Contactanos" at bounding box center [362, 49] width 672 height 67
click at [201, 36] on div at bounding box center [362, 36] width 377 height 19
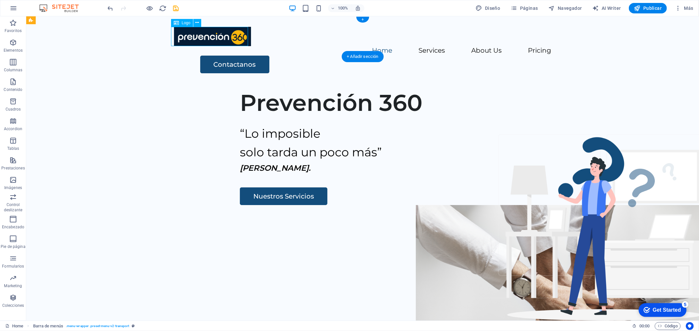
click at [201, 36] on div at bounding box center [362, 36] width 377 height 19
select select "px"
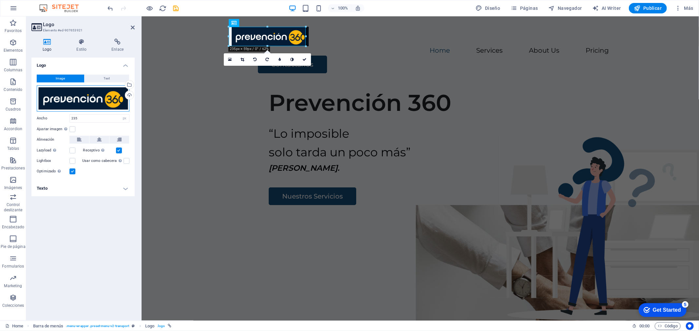
click at [86, 97] on div "Arrastra archivos aquí, haz clic para escoger archivos o selecciona archivos de…" at bounding box center [83, 98] width 93 height 26
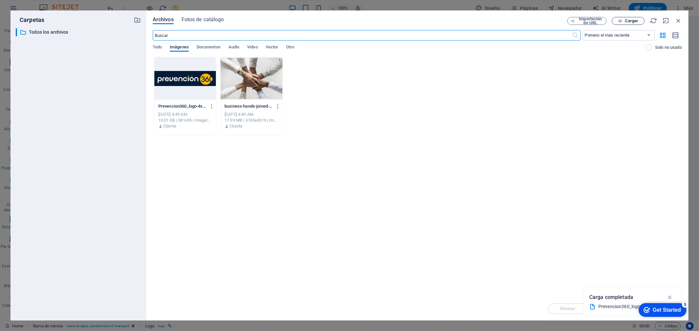
click at [627, 19] on span "Cargar" at bounding box center [631, 21] width 13 height 4
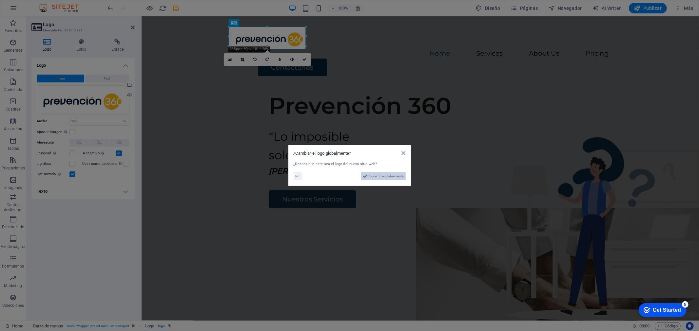
click at [375, 177] on span "Sí, cambiar globalmente" at bounding box center [386, 177] width 34 height 8
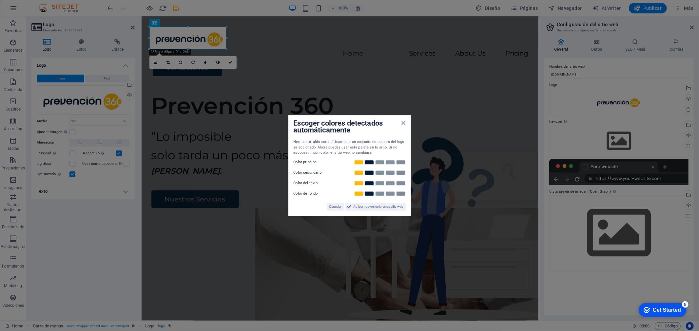
click at [79, 260] on aside "Escoger colores detectados automáticamente Hemos extraído automáticamente un co…" at bounding box center [349, 165] width 699 height 331
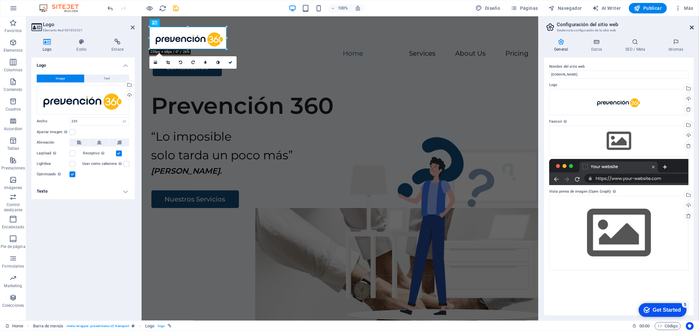
drag, startPoint x: 692, startPoint y: 28, endPoint x: 551, endPoint y: 11, distance: 142.1
click at [692, 28] on icon at bounding box center [692, 27] width 4 height 5
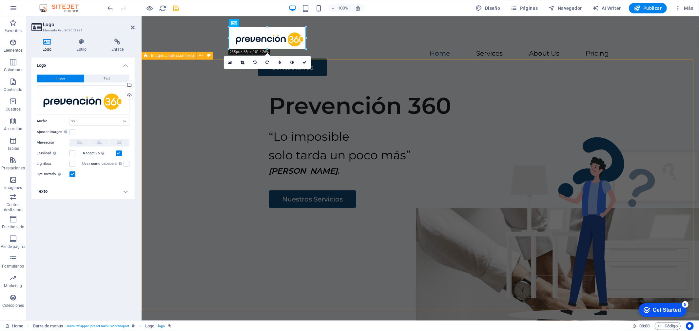
click at [184, 246] on div "Prevención 360 “Lo imposible solo tarda un poco más” [PERSON_NAME]. Nuestros Se…" at bounding box center [419, 211] width 557 height 251
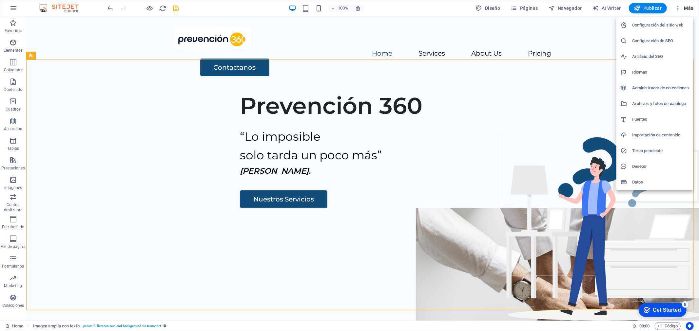
click at [654, 26] on h6 "Configuración del sitio web" at bounding box center [660, 25] width 57 height 8
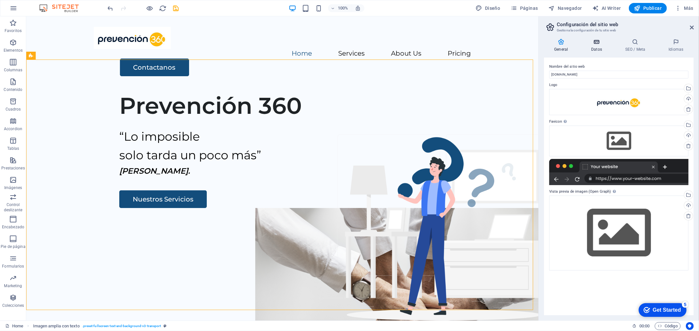
click at [599, 44] on icon at bounding box center [596, 42] width 31 height 7
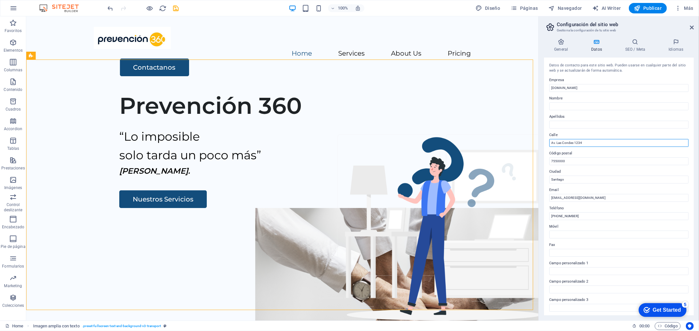
click at [589, 146] on input "Av. Las Condes 1234" at bounding box center [618, 143] width 139 height 8
drag, startPoint x: 617, startPoint y: 159, endPoint x: 475, endPoint y: 143, distance: 143.4
click at [587, 143] on input "Av. Las Condes 1234" at bounding box center [618, 143] width 139 height 8
drag, startPoint x: 590, startPoint y: 142, endPoint x: 544, endPoint y: 142, distance: 45.2
click at [544, 142] on div "Datos de contacto para este sitio web. Pueden usarse en cualquier parte del sit…" at bounding box center [619, 187] width 150 height 258
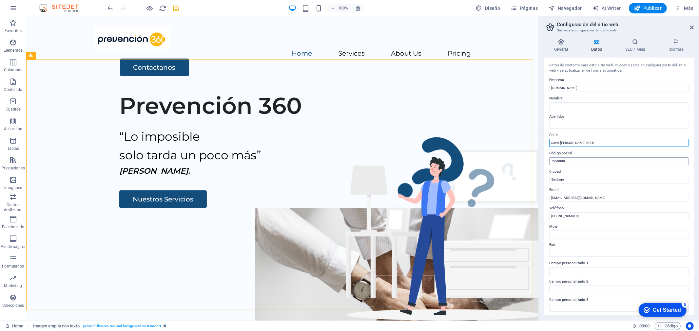
type input "Santa [PERSON_NAME] N°75"
click at [587, 161] on input "7550000" at bounding box center [618, 162] width 139 height 8
drag, startPoint x: 618, startPoint y: 158, endPoint x: 564, endPoint y: 158, distance: 53.7
click at [566, 164] on input "7550000" at bounding box center [618, 162] width 139 height 8
drag, startPoint x: 568, startPoint y: 161, endPoint x: 545, endPoint y: 161, distance: 22.9
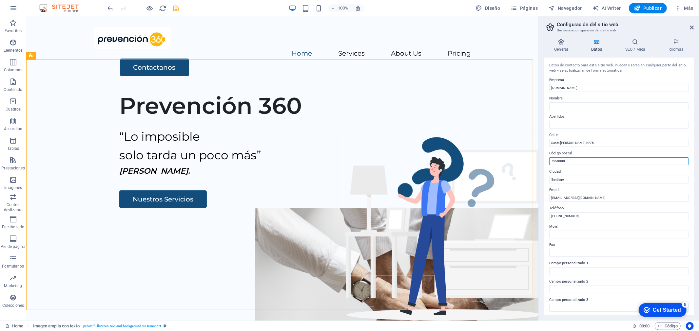
click at [545, 161] on div "Datos de contacto para este sitio web. Pueden usarse en cualquier parte del sit…" at bounding box center [619, 187] width 150 height 258
paste input "10038"
type input "7510038"
click at [577, 179] on input "Santiago" at bounding box center [618, 180] width 139 height 8
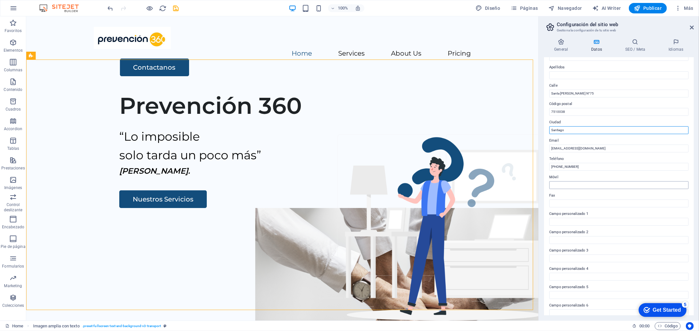
scroll to position [56, 0]
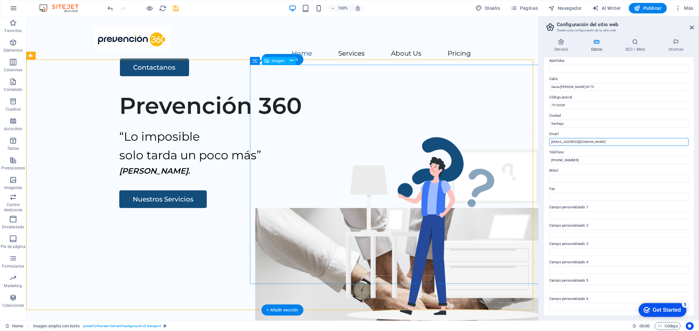
drag, startPoint x: 625, startPoint y: 159, endPoint x: 567, endPoint y: 159, distance: 58.6
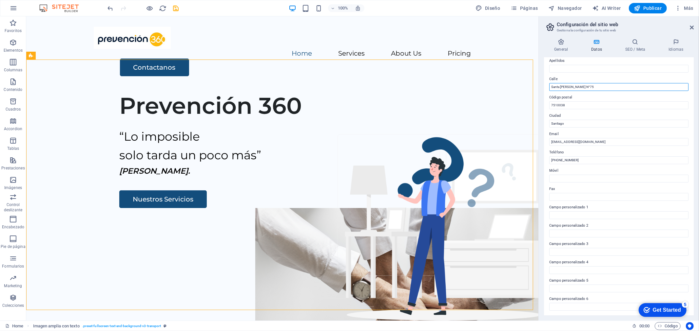
click at [594, 88] on input "Santa [PERSON_NAME] N°75" at bounding box center [618, 87] width 139 height 8
drag, startPoint x: 581, startPoint y: 159, endPoint x: 562, endPoint y: 161, distance: 18.8
click at [581, 159] on input "+56 2 1234 5678" at bounding box center [618, 161] width 139 height 8
drag, startPoint x: 558, startPoint y: 160, endPoint x: 609, endPoint y: 160, distance: 51.8
click at [609, 160] on input "+56 2 1234 5678" at bounding box center [618, 161] width 139 height 8
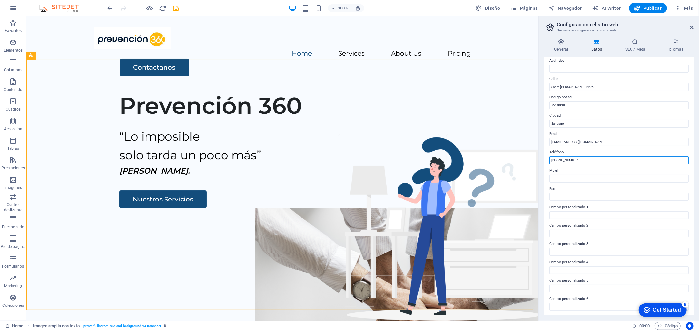
type input "+56 9575 88 494"
click at [583, 173] on label "Móvil" at bounding box center [618, 171] width 139 height 8
click at [583, 175] on input "Móvil" at bounding box center [618, 179] width 139 height 8
drag, startPoint x: 611, startPoint y: 175, endPoint x: 566, endPoint y: 177, distance: 45.5
click at [566, 176] on input "Móvil" at bounding box center [618, 179] width 139 height 8
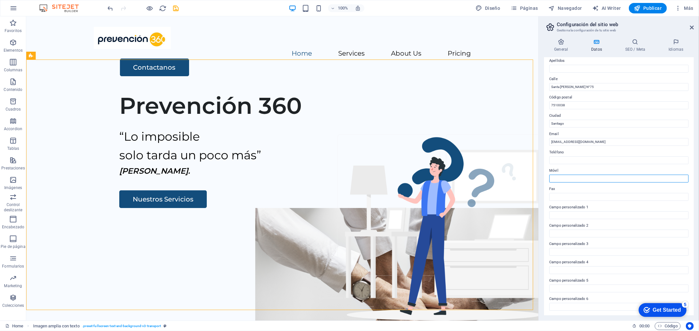
paste input "+56 9575 88 494"
type input "+56 9575 88 494"
click at [588, 158] on input "Teléfono" at bounding box center [618, 161] width 139 height 8
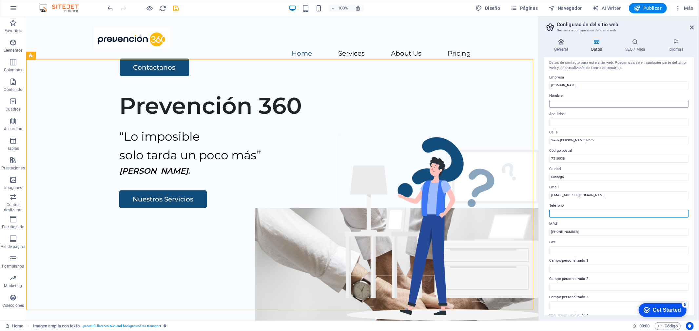
scroll to position [0, 0]
click at [558, 42] on icon at bounding box center [561, 42] width 34 height 7
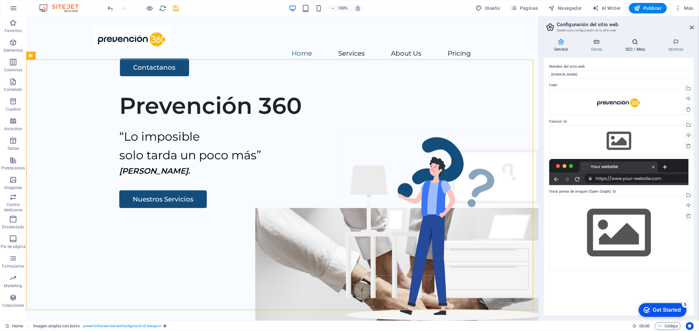
click at [635, 47] on h4 "SEO / Meta" at bounding box center [636, 46] width 43 height 14
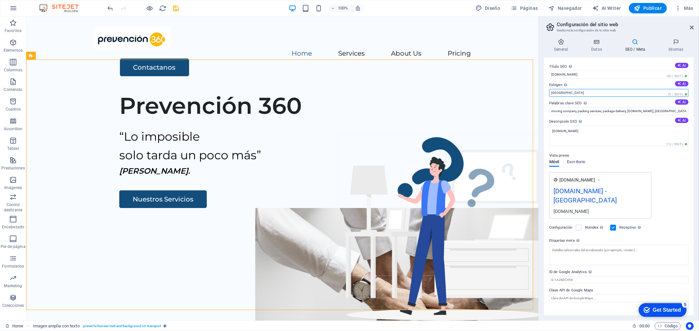
click at [579, 92] on input "Berlin" at bounding box center [618, 93] width 139 height 8
drag, startPoint x: 605, startPoint y: 108, endPoint x: 533, endPoint y: 91, distance: 73.6
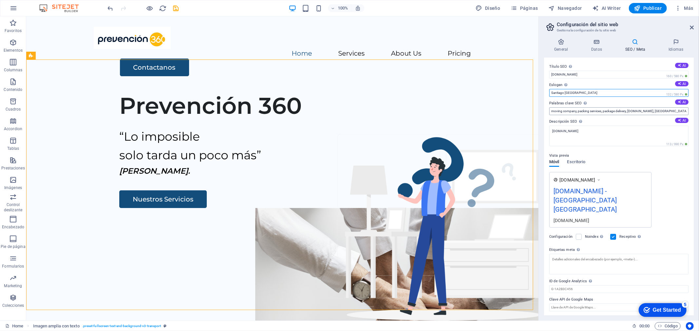
type input "Santiago Chile"
click at [597, 111] on input "moving company, packing services, package delivery, prevencion-360.cl, Berlin" at bounding box center [618, 111] width 139 height 8
click at [560, 111] on input "moving company, packing services, package delivery, prevencion-360.cl, Berlin" at bounding box center [618, 111] width 139 height 8
click at [552, 111] on input "moving company, packing services, package delivery, prevencion-360.cl, Berlin" at bounding box center [618, 111] width 139 height 8
click at [551, 112] on input "moving company, packing services, package delivery, prevencion-360.cl, Berlin" at bounding box center [618, 111] width 139 height 8
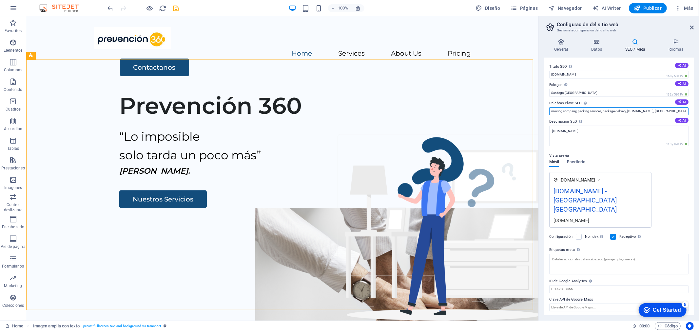
click at [552, 112] on input "moving company, packing services, package delivery, prevencion-360.cl, Berlin" at bounding box center [618, 111] width 139 height 8
click at [559, 112] on input "moving company, packing services, package delivery, prevencion-360.cl, Berlin" at bounding box center [618, 111] width 139 height 8
click at [570, 112] on input "moving company, packing services, package delivery, prevencion-360.cl, Berlin" at bounding box center [618, 111] width 139 height 8
click at [583, 112] on input "moving company, packing services, package delivery, prevencion-360.cl, Berlin" at bounding box center [618, 111] width 139 height 8
drag, startPoint x: 636, startPoint y: 112, endPoint x: 663, endPoint y: 113, distance: 27.5
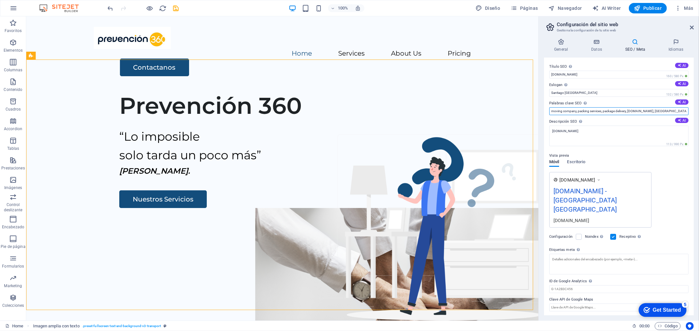
click at [636, 112] on input "moving company, packing services, package delivery, prevencion-360.cl, Berlin" at bounding box center [618, 111] width 139 height 8
click at [664, 113] on input "moving company, packing services, package delivery, prevencion-360.cl, Berlin" at bounding box center [618, 111] width 139 height 8
click at [672, 112] on input "moving company, packing services, package delivery, prevencion-360.cl, Berlin" at bounding box center [618, 111] width 139 height 8
drag, startPoint x: 656, startPoint y: 112, endPoint x: 674, endPoint y: 112, distance: 18.0
click at [674, 112] on input "moving company, packing services, package delivery, prevencion-360.cl, Berlin" at bounding box center [618, 111] width 139 height 8
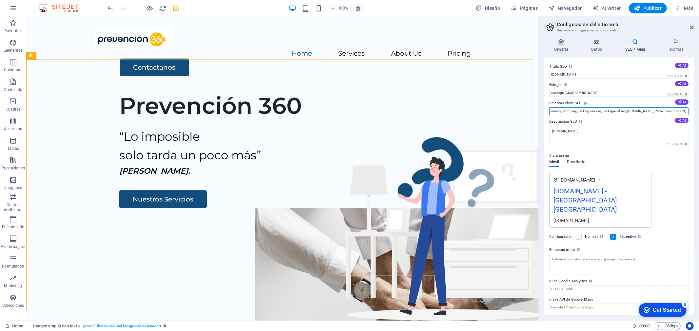
scroll to position [0, 1]
type input "moving company, packing services, package delivery, prevencion-360.cl, Prevenci…"
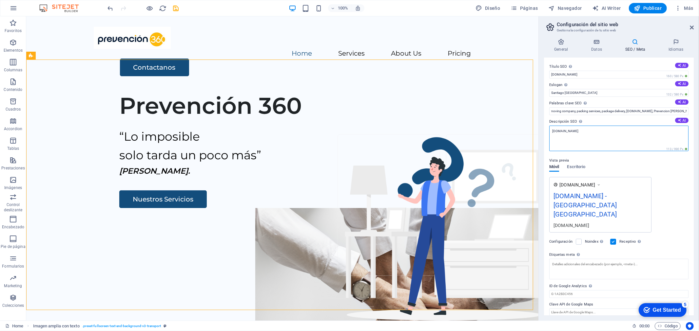
click at [590, 132] on textarea "[DOMAIN_NAME]" at bounding box center [618, 139] width 139 height 26
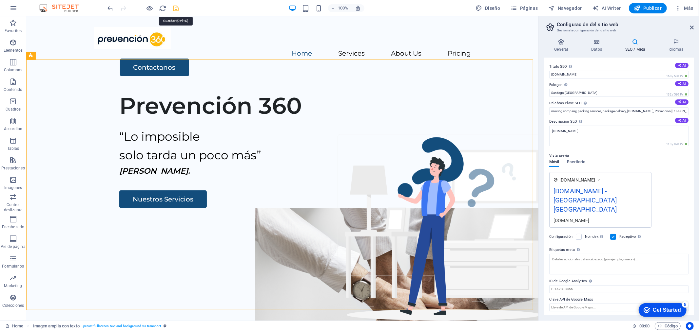
drag, startPoint x: 172, startPoint y: 9, endPoint x: 179, endPoint y: 14, distance: 8.6
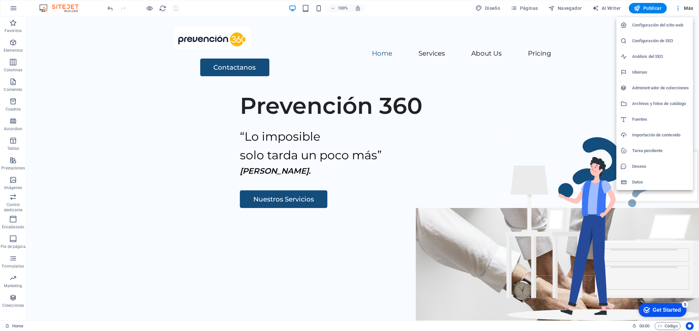
click at [646, 68] on h6 "Idiomas" at bounding box center [660, 72] width 57 height 8
select select "44"
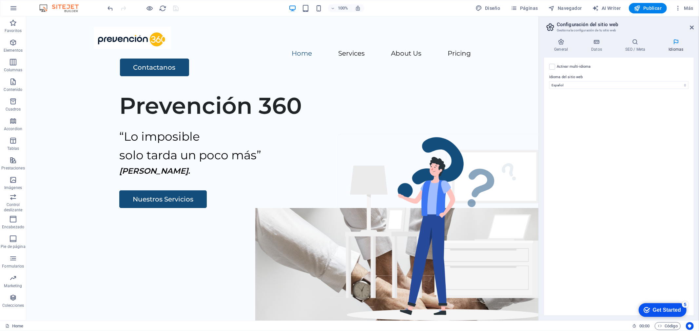
click at [609, 115] on div "Activar multi-idioma Para desactivar la opción multi-idioma, elimine todos los …" at bounding box center [619, 187] width 150 height 258
click at [597, 48] on h4 "Datos" at bounding box center [598, 46] width 34 height 14
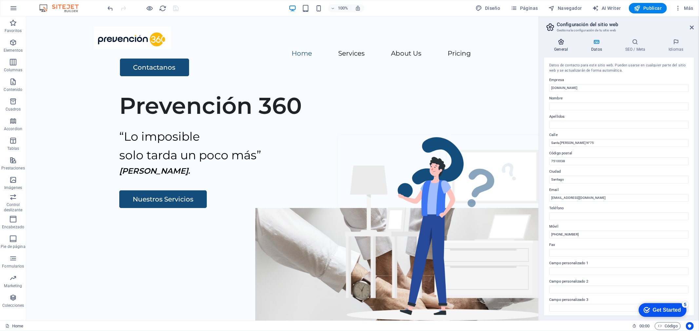
click at [565, 41] on icon at bounding box center [561, 42] width 34 height 7
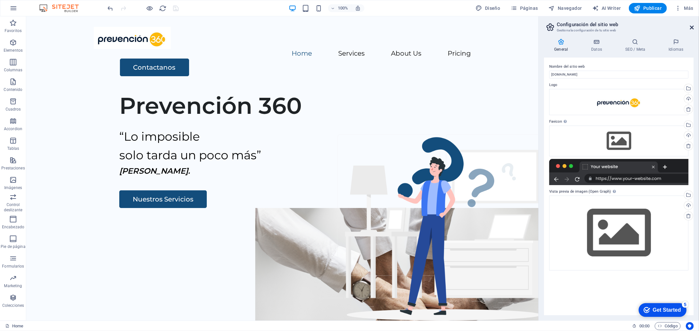
click at [691, 27] on icon at bounding box center [692, 27] width 4 height 5
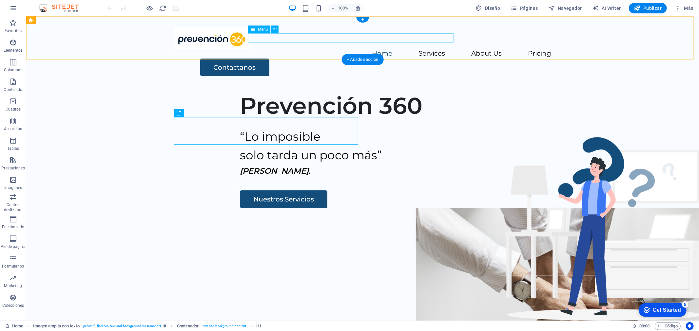
click at [389, 49] on nav "Home Services About Us Pricing" at bounding box center [362, 53] width 377 height 9
select select
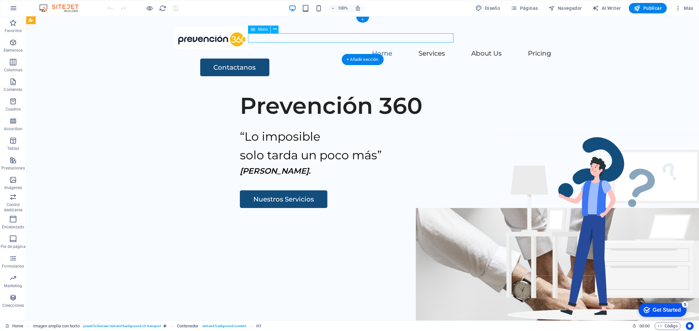
select select
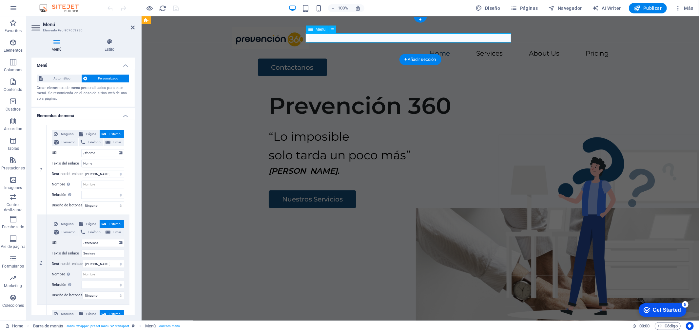
click at [448, 49] on nav "Home Services About Us Pricing" at bounding box center [419, 53] width 377 height 9
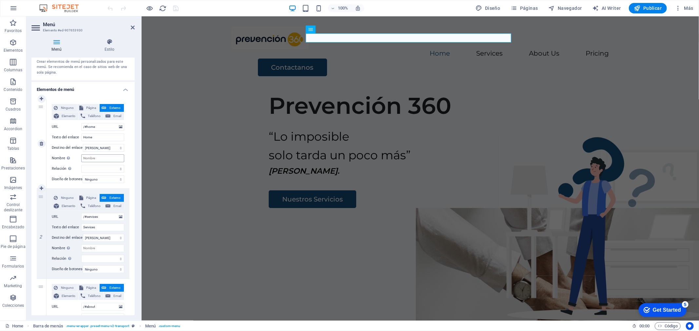
scroll to position [36, 0]
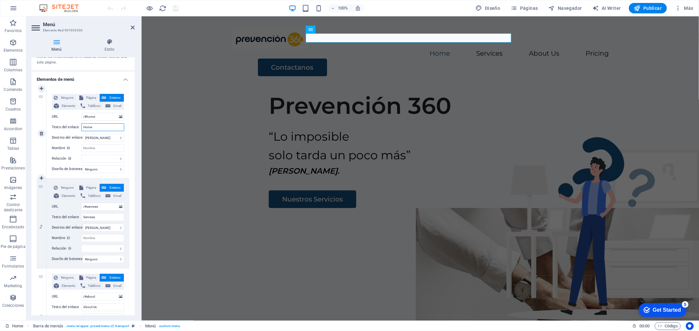
click at [101, 126] on input "Home" at bounding box center [102, 127] width 43 height 8
drag, startPoint x: 100, startPoint y: 126, endPoint x: 78, endPoint y: 126, distance: 22.6
click at [78, 126] on div "Texto del enlace Home" at bounding box center [88, 127] width 72 height 8
type input "In"
select select
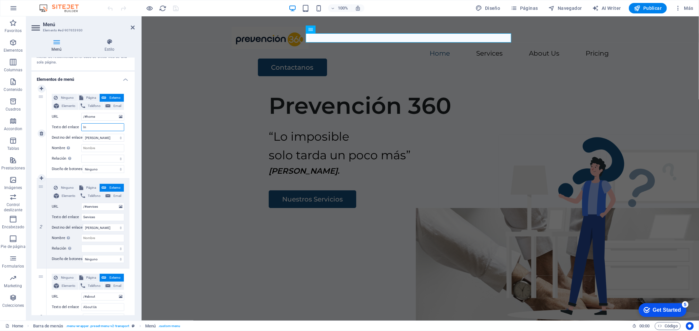
select select
type input "Inicio"
select select
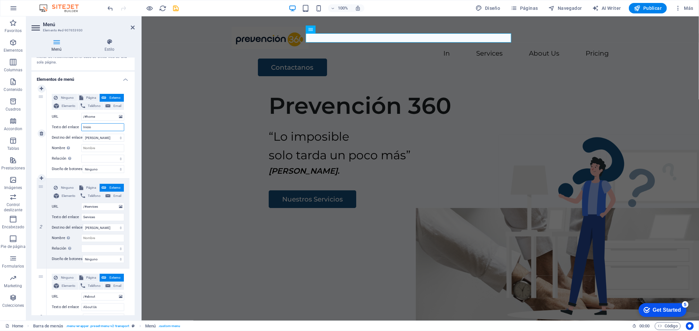
select select
type input "Inicio"
click at [104, 218] on input "Services" at bounding box center [102, 218] width 43 height 8
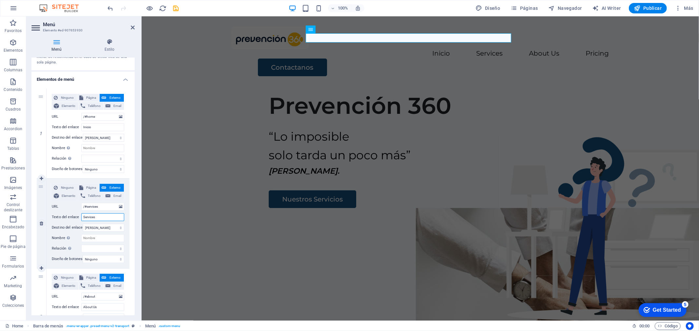
drag, startPoint x: 104, startPoint y: 218, endPoint x: 66, endPoint y: 218, distance: 38.3
click at [66, 218] on div "Texto del enlace Services" at bounding box center [88, 218] width 72 height 8
type input "Servicios"
select select
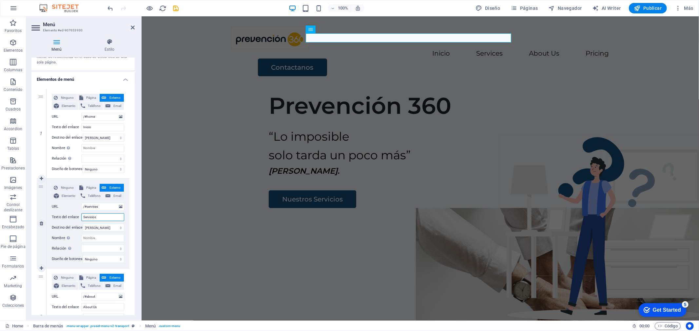
select select
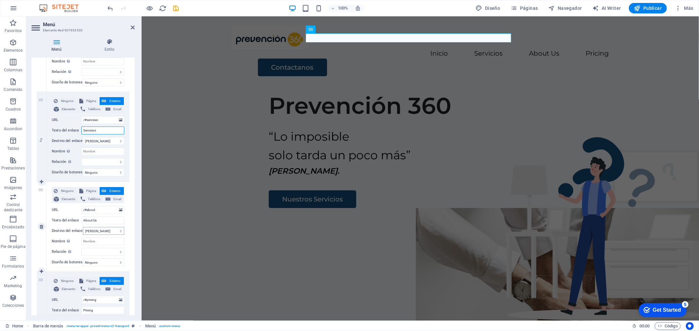
scroll to position [145, 0]
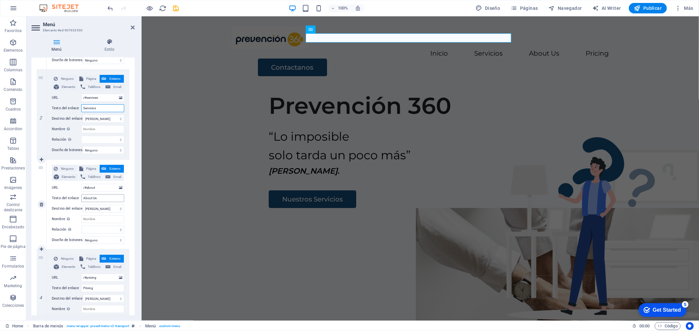
type input "Servicios"
drag, startPoint x: 106, startPoint y: 198, endPoint x: 73, endPoint y: 198, distance: 33.1
click at [73, 198] on div "Texto del enlace About Us" at bounding box center [88, 199] width 72 height 8
type input "noso"
select select
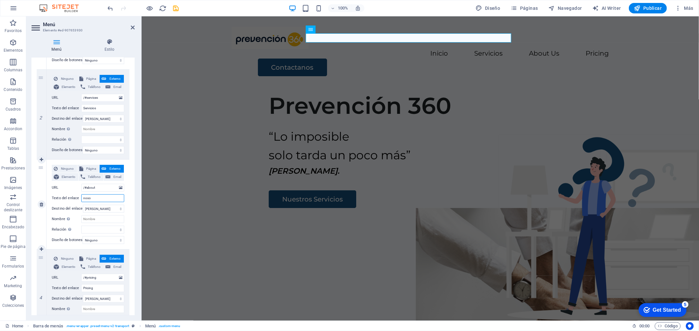
select select
type input "n"
select select
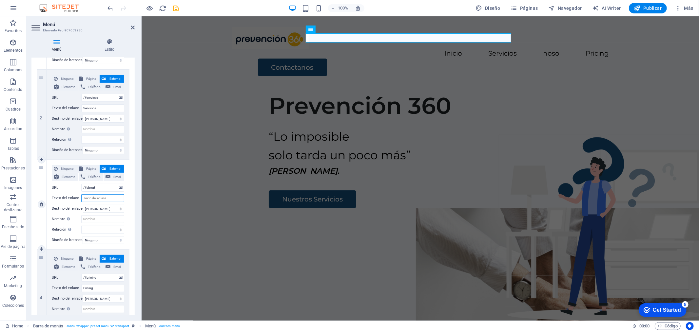
select select
type input "Nosotros"
select select
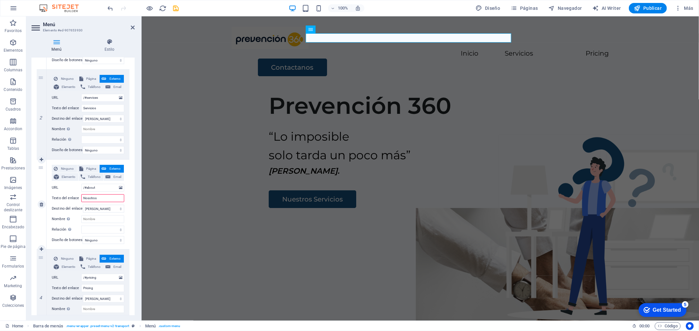
select select
type input "Nosotros"
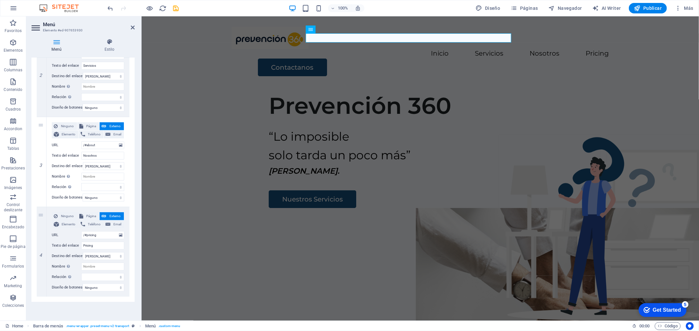
click at [101, 305] on div "Menú Automático Personalizado Crear elementos de menú personalizados para este …" at bounding box center [82, 187] width 103 height 258
click at [470, 51] on div "Inicio Servicios Nosotros Pricing Contactanos" at bounding box center [419, 51] width 557 height 70
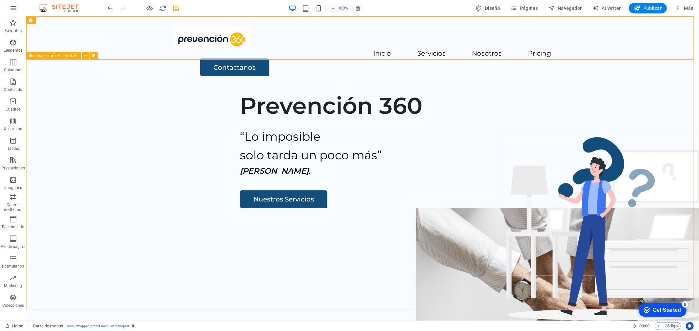
click at [356, 90] on div "Prevención 360 “Lo imposible solo tarda un poco más” [PERSON_NAME]. Nuestros Se…" at bounding box center [362, 211] width 672 height 251
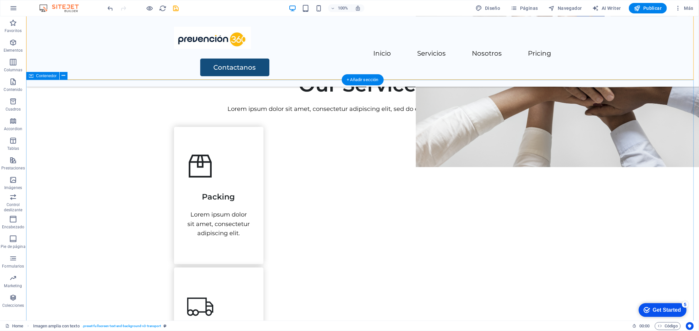
scroll to position [182, 0]
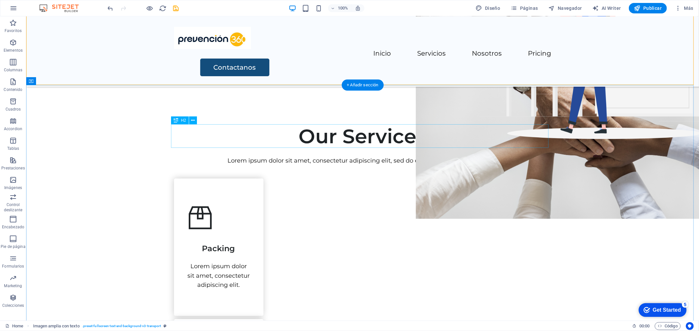
click at [356, 139] on div "Our Services" at bounding box center [362, 136] width 377 height 24
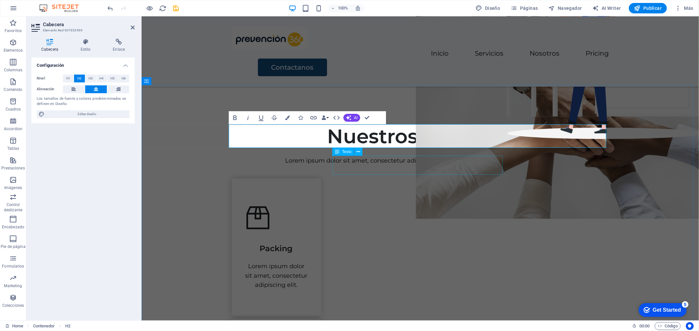
click at [482, 165] on div "Lorem ipsum dolor sit amet, consectetur adipiscing elit, sed do eiusmod tempor …" at bounding box center [419, 160] width 377 height 9
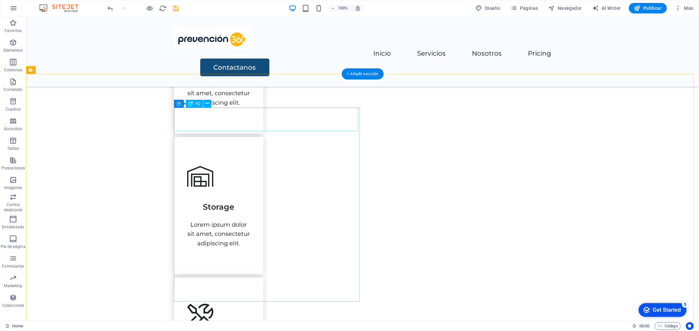
scroll to position [473, 0]
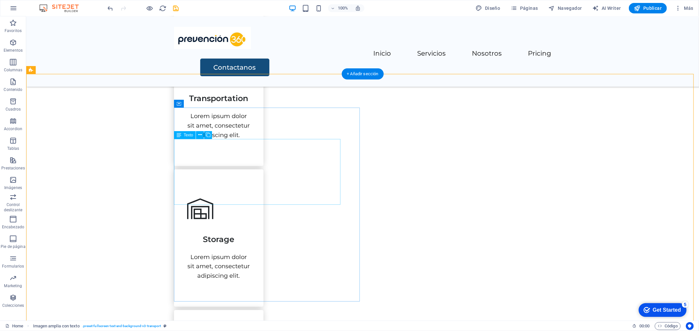
drag, startPoint x: 200, startPoint y: 154, endPoint x: 200, endPoint y: 184, distance: 29.5
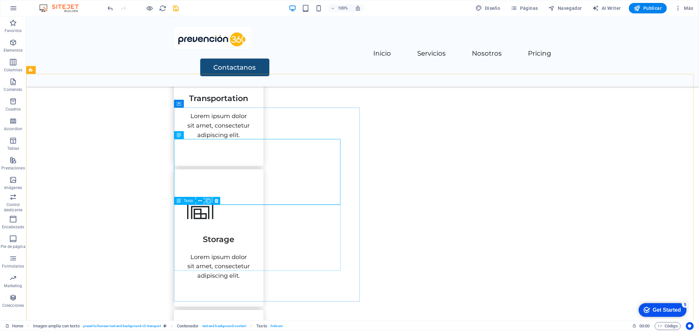
click at [211, 199] on button at bounding box center [208, 201] width 8 height 8
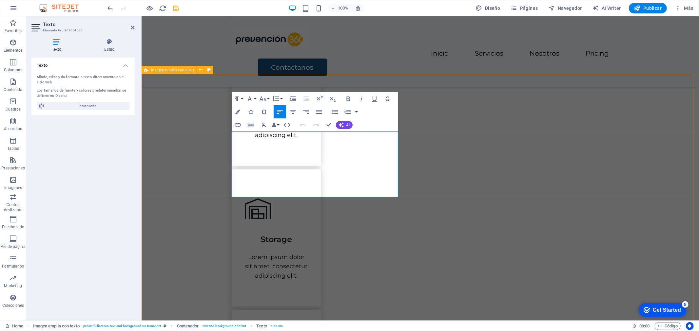
drag, startPoint x: 277, startPoint y: 193, endPoint x: 218, endPoint y: 133, distance: 83.8
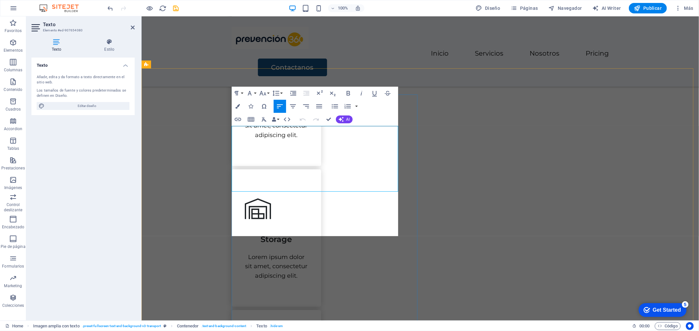
scroll to position [479, 0]
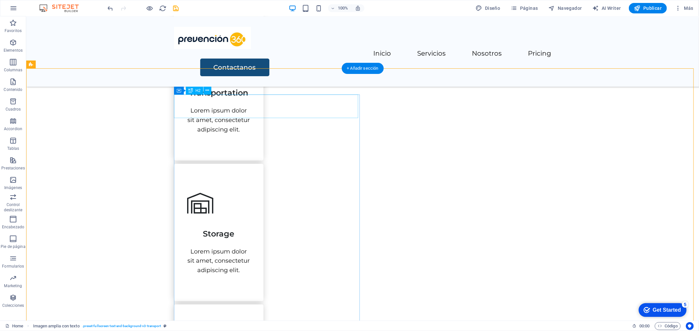
drag, startPoint x: 305, startPoint y: 107, endPoint x: 318, endPoint y: 107, distance: 13.1
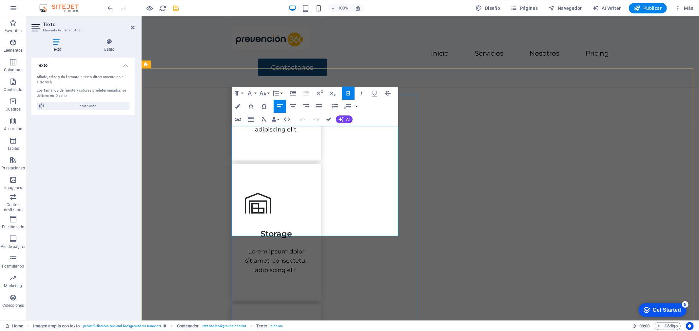
drag, startPoint x: 293, startPoint y: 135, endPoint x: 237, endPoint y: 134, distance: 56.3
drag, startPoint x: 259, startPoint y: 135, endPoint x: 229, endPoint y: 138, distance: 29.9
click at [349, 93] on icon "button" at bounding box center [348, 93] width 4 height 5
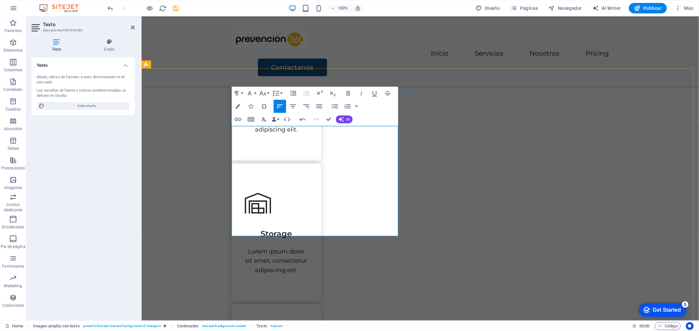
drag, startPoint x: 305, startPoint y: 150, endPoint x: 220, endPoint y: 150, distance: 85.2
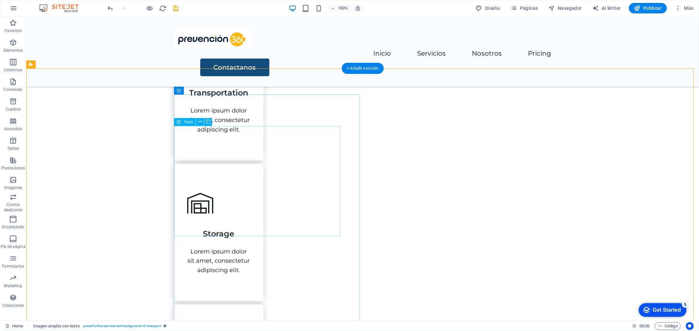
scroll to position [515, 0]
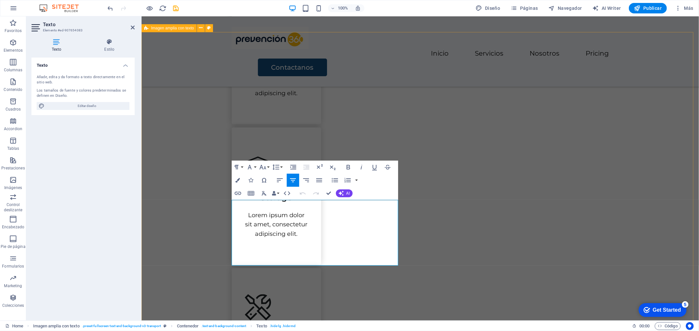
drag, startPoint x: 340, startPoint y: 259, endPoint x: 222, endPoint y: 188, distance: 136.8
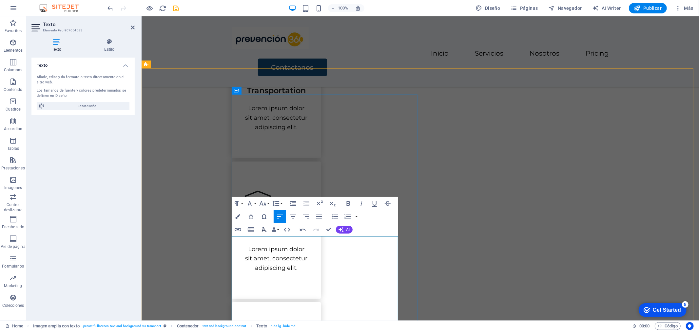
scroll to position [479, 0]
click at [107, 210] on div "Texto Añade, edita y da formato a texto directamente en el sitio web. Los tamañ…" at bounding box center [82, 187] width 103 height 258
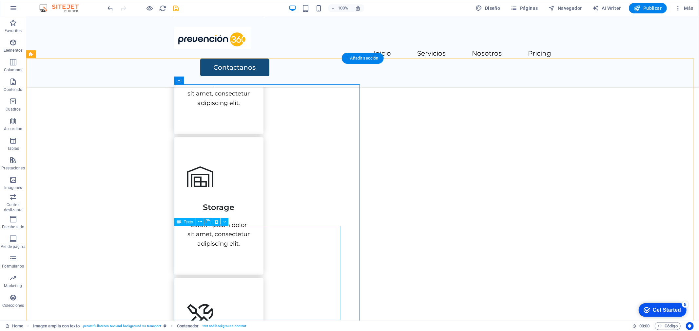
scroll to position [515, 0]
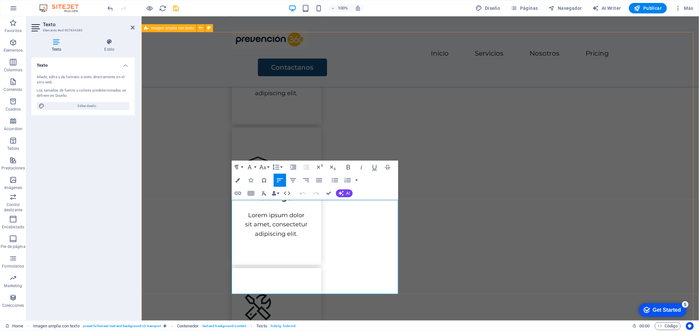
drag, startPoint x: 283, startPoint y: 287, endPoint x: 209, endPoint y: 202, distance: 112.4
click at [265, 195] on icon "button" at bounding box center [263, 193] width 5 height 5
drag, startPoint x: 234, startPoint y: 203, endPoint x: 293, endPoint y: 282, distance: 98.7
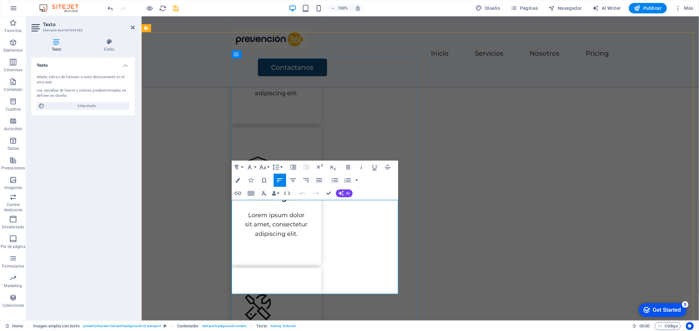
drag, startPoint x: 272, startPoint y: 289, endPoint x: 206, endPoint y: 199, distance: 111.6
click at [255, 168] on button "Font Family" at bounding box center [251, 167] width 12 height 13
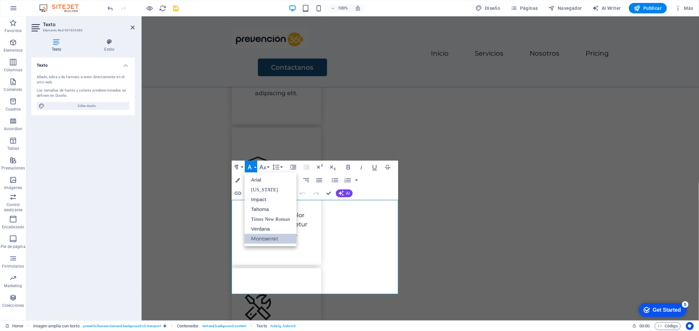
scroll to position [0, 0]
click at [253, 238] on link "Montserrat" at bounding box center [270, 239] width 52 height 10
click at [269, 167] on button "Font Size" at bounding box center [264, 167] width 12 height 13
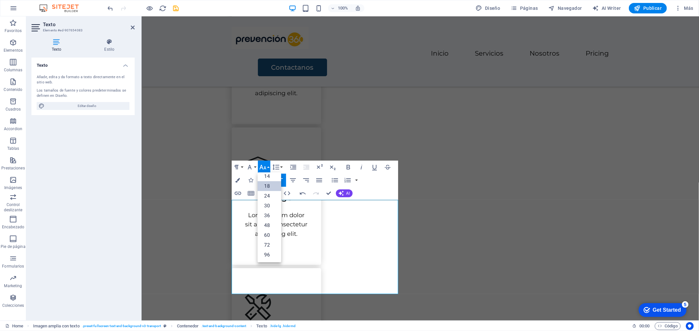
scroll to position [52, 0]
click at [269, 167] on button "Font Size" at bounding box center [264, 167] width 12 height 13
click at [242, 167] on button "Paragraph Format" at bounding box center [238, 167] width 12 height 13
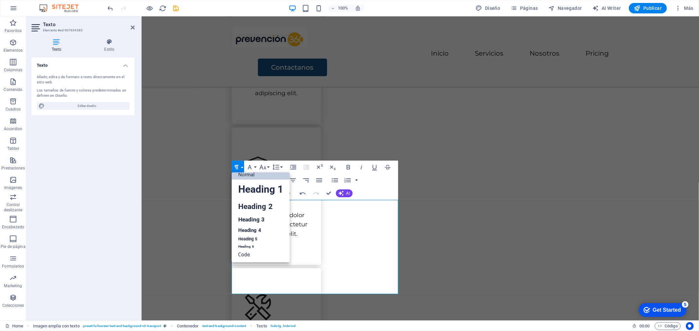
scroll to position [5, 0]
click at [242, 167] on button "Paragraph Format" at bounding box center [238, 167] width 12 height 13
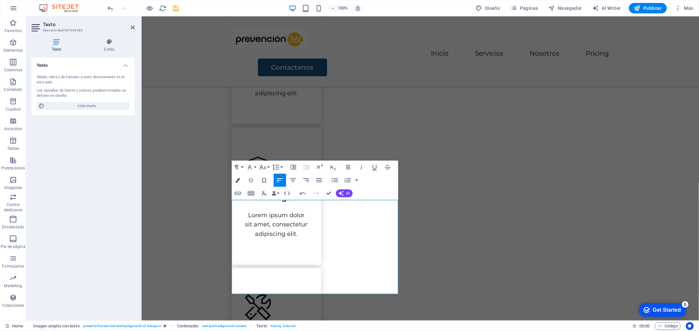
click at [240, 180] on icon "button" at bounding box center [238, 180] width 5 height 5
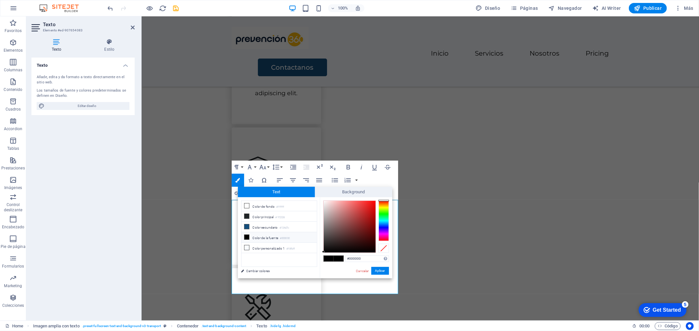
click at [335, 260] on span at bounding box center [338, 259] width 10 height 6
click at [381, 273] on button "Aplicar" at bounding box center [380, 271] width 18 height 8
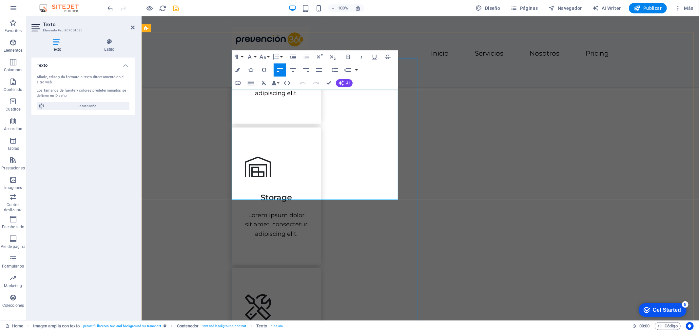
drag, startPoint x: 251, startPoint y: 116, endPoint x: 250, endPoint y: 112, distance: 4.1
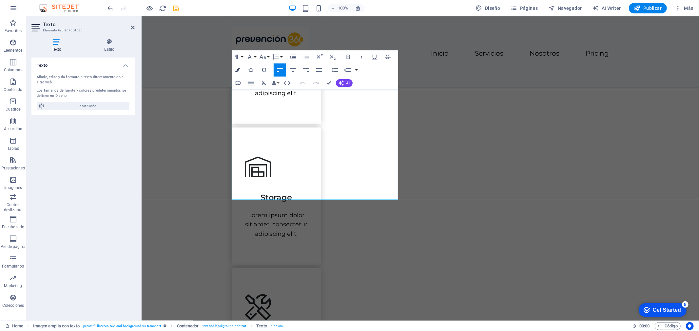
click at [238, 69] on icon "button" at bounding box center [238, 70] width 5 height 5
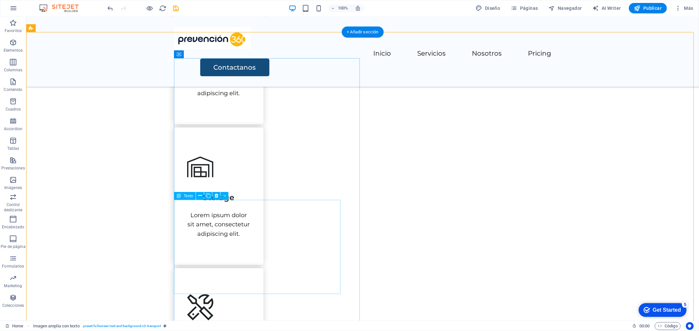
click at [224, 196] on icon at bounding box center [224, 196] width 3 height 7
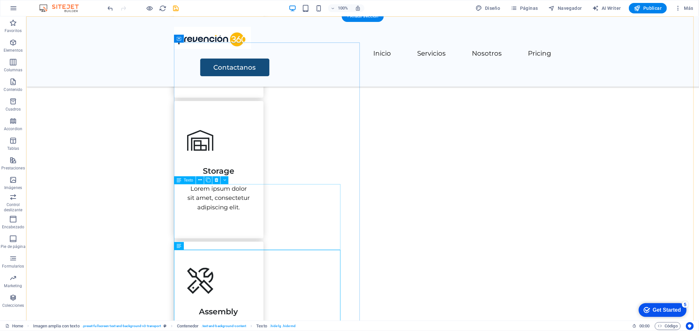
scroll to position [551, 0]
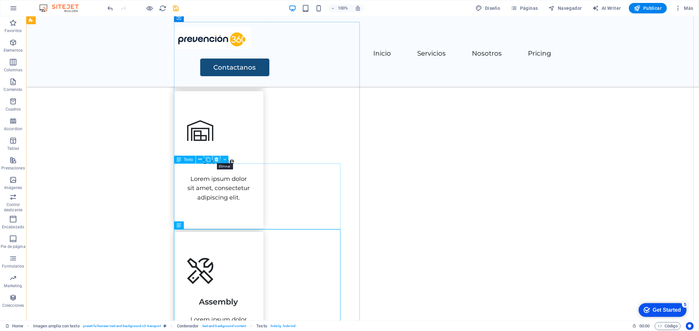
click at [215, 158] on icon at bounding box center [217, 159] width 4 height 7
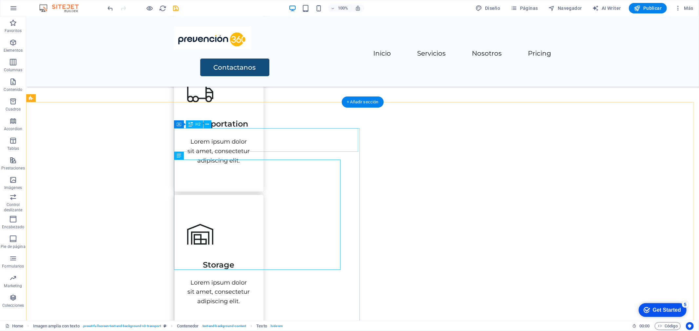
scroll to position [406, 0]
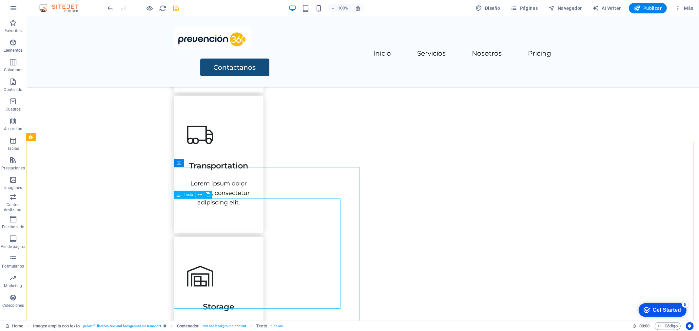
click at [180, 194] on icon at bounding box center [179, 195] width 5 height 8
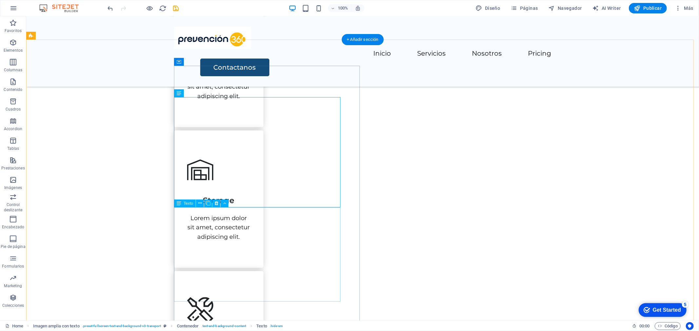
scroll to position [515, 0]
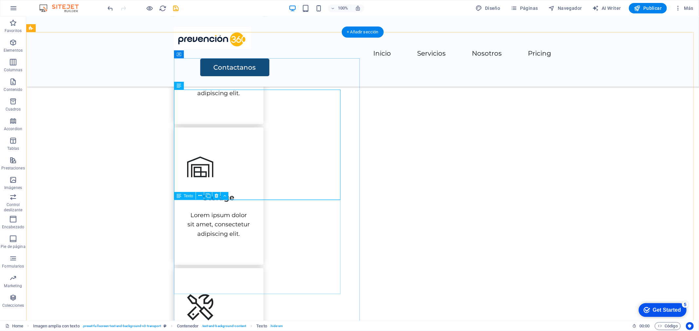
click at [225, 196] on icon at bounding box center [224, 196] width 3 height 7
click at [200, 195] on icon at bounding box center [200, 196] width 4 height 7
click at [201, 195] on icon at bounding box center [200, 196] width 4 height 7
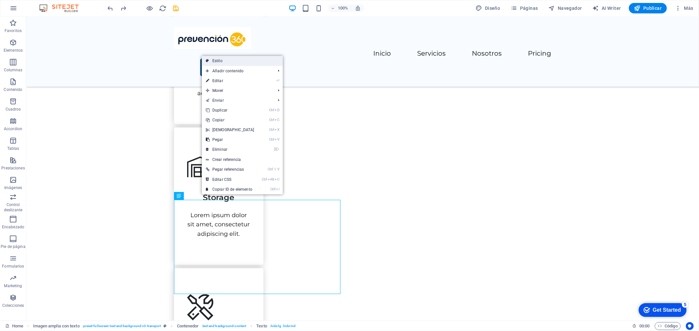
drag, startPoint x: 221, startPoint y: 62, endPoint x: 119, endPoint y: 57, distance: 102.6
click at [221, 62] on link "Estilo" at bounding box center [242, 61] width 81 height 10
select select "%"
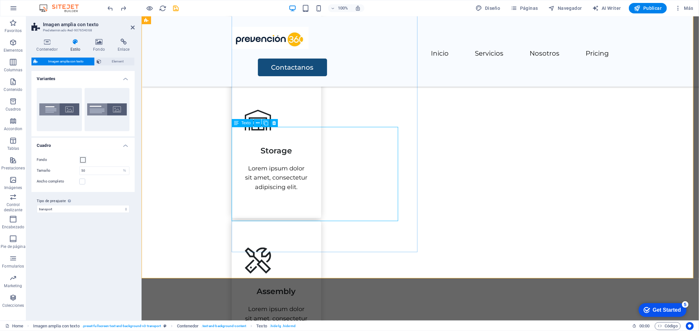
scroll to position [551, 0]
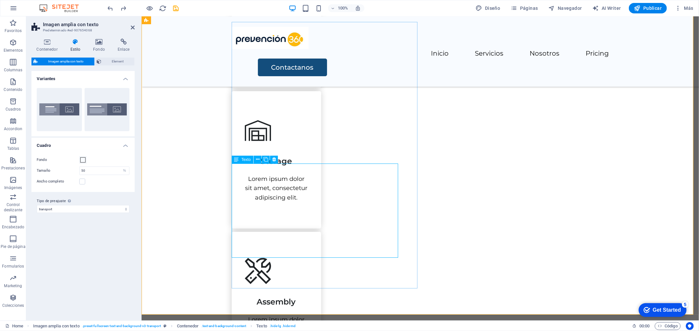
click at [274, 159] on icon at bounding box center [274, 159] width 4 height 7
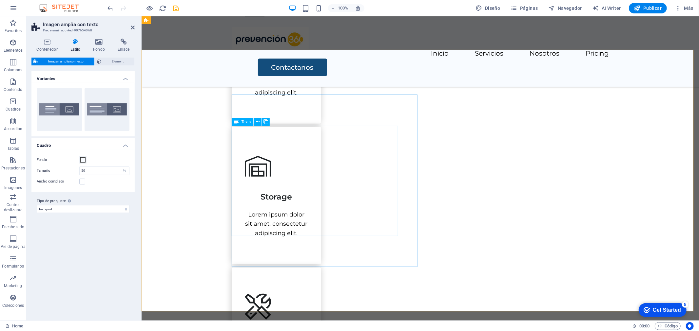
scroll to position [497, 0]
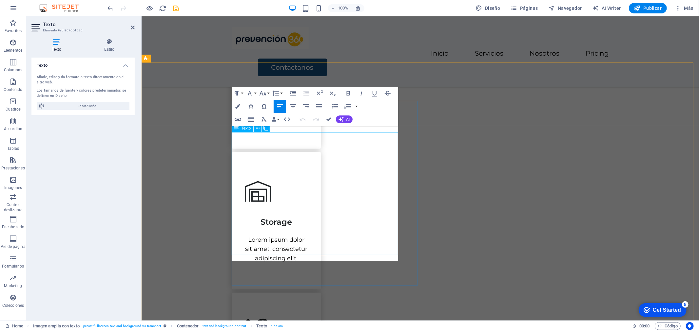
scroll to position [484, 0]
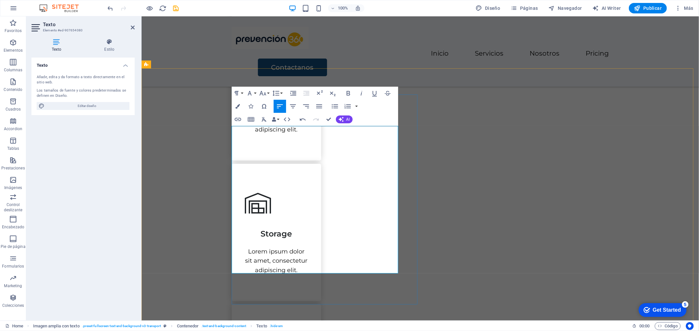
scroll to position [2255, 0]
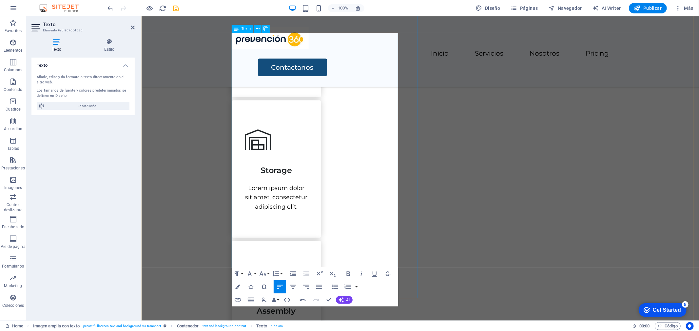
scroll to position [588, 0]
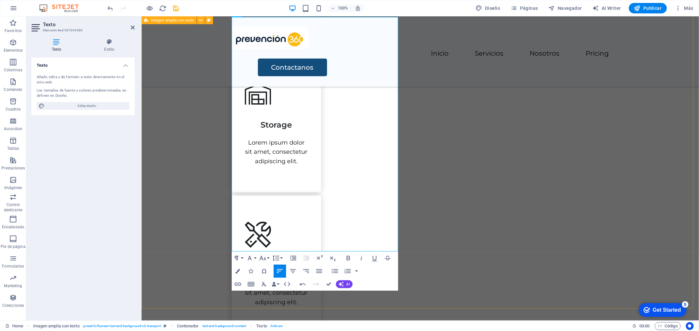
select select "%"
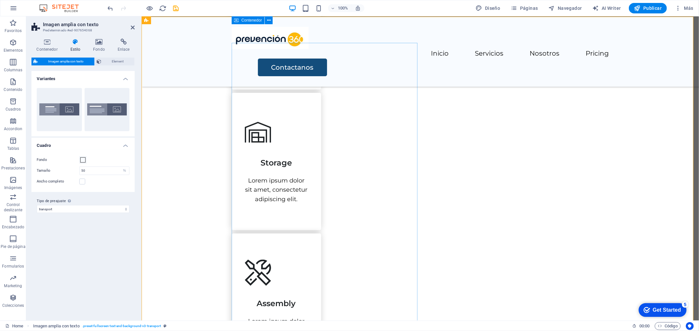
scroll to position [515, 0]
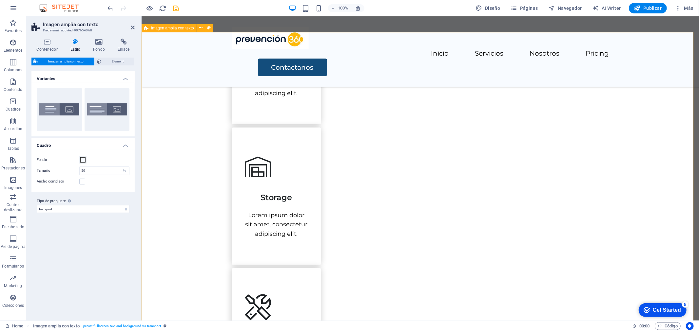
click at [12, 62] on icon "button" at bounding box center [13, 62] width 8 height 8
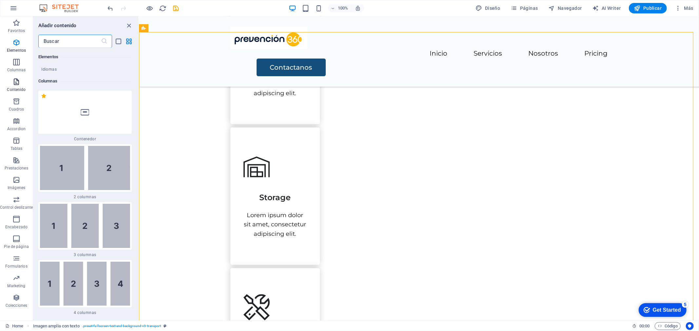
scroll to position [378, 0]
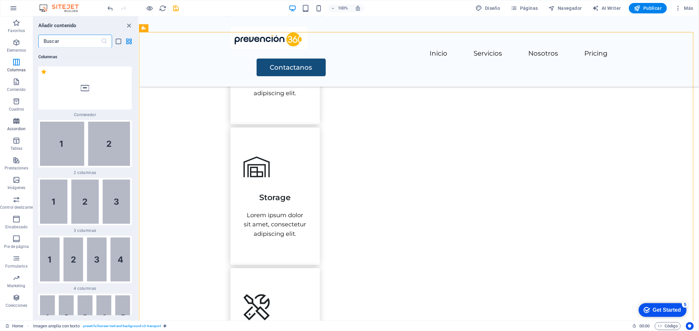
click at [17, 125] on span "Accordion" at bounding box center [16, 125] width 33 height 16
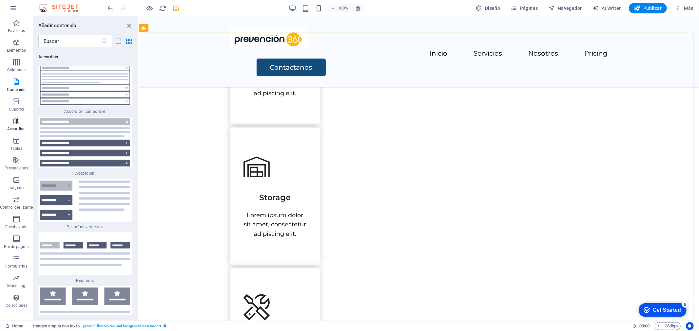
scroll to position [4076, 0]
click at [13, 143] on icon "button" at bounding box center [16, 141] width 8 height 8
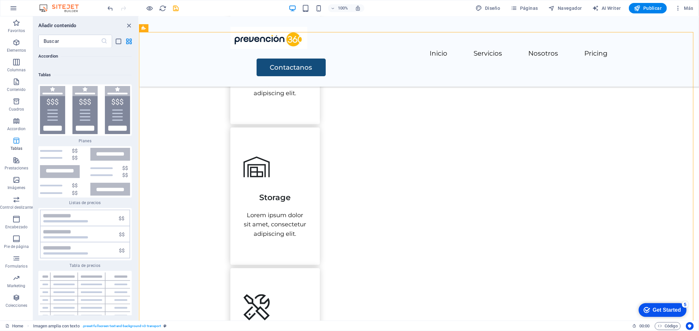
scroll to position [4440, 0]
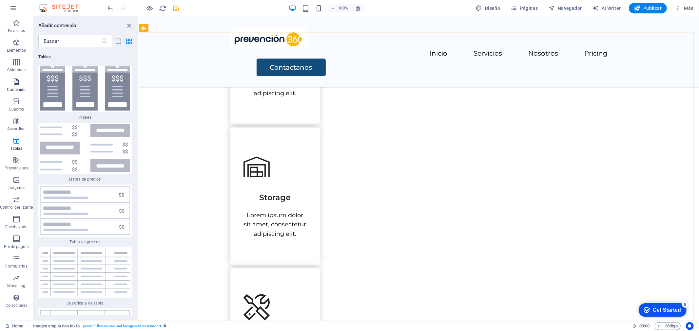
click at [20, 80] on span "Contenido" at bounding box center [16, 86] width 33 height 16
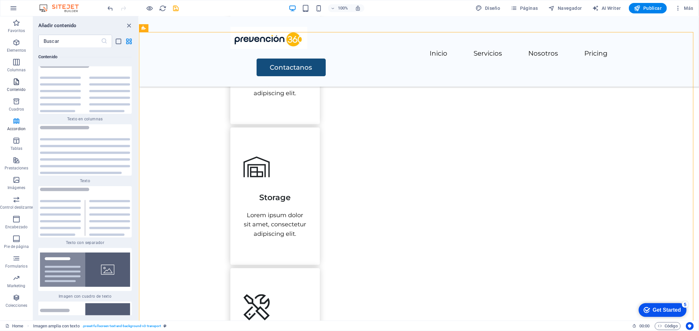
scroll to position [2226, 0]
click at [14, 105] on icon "button" at bounding box center [16, 102] width 8 height 8
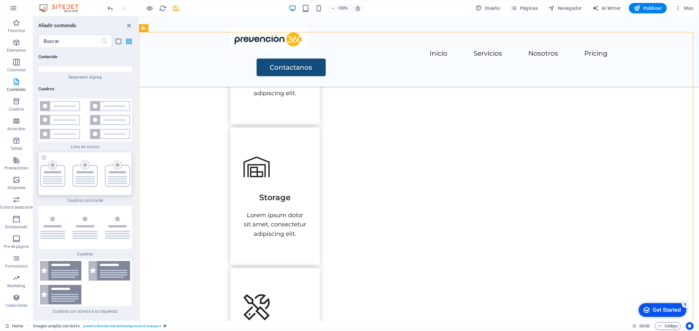
scroll to position [3548, 0]
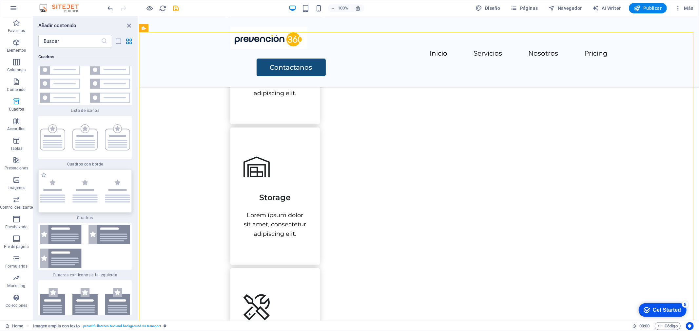
click at [95, 202] on img at bounding box center [85, 191] width 90 height 23
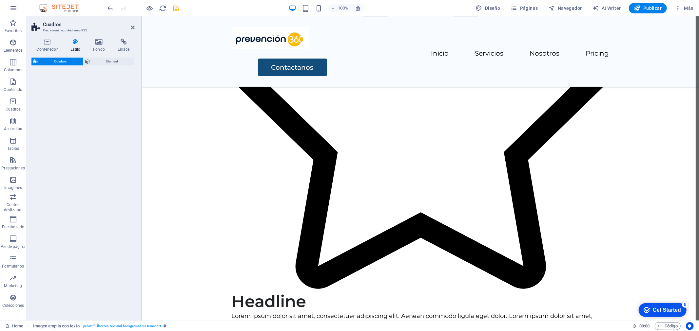
select select "rem"
select select "preset-boxes-v3-default"
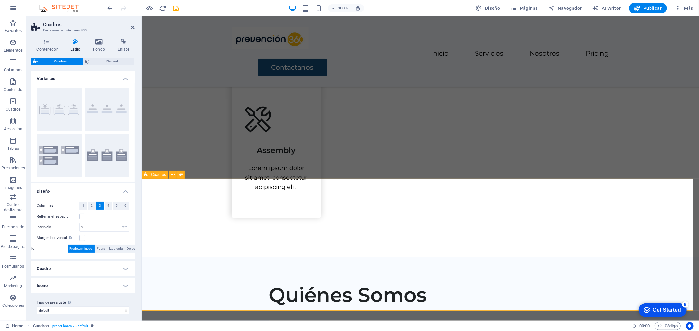
scroll to position [684, 0]
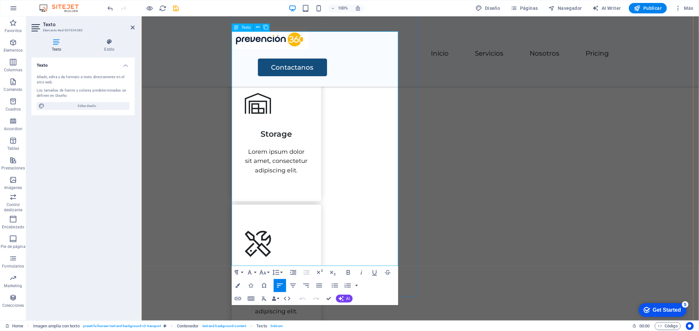
scroll to position [582, 0]
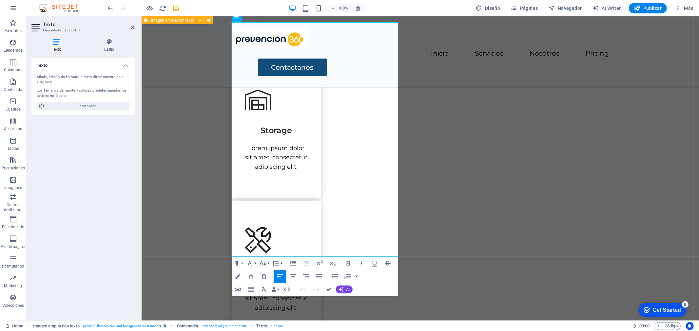
drag, startPoint x: 272, startPoint y: 225, endPoint x: 225, endPoint y: 138, distance: 98.8
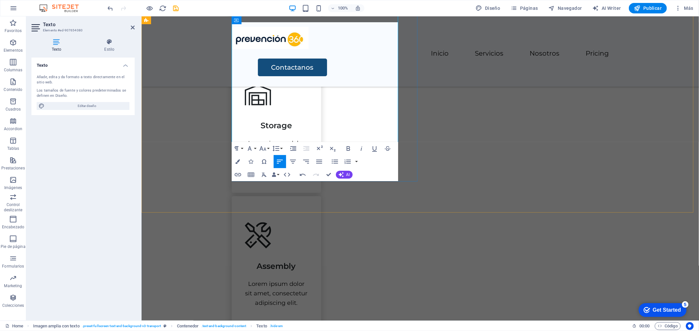
scroll to position [596, 0]
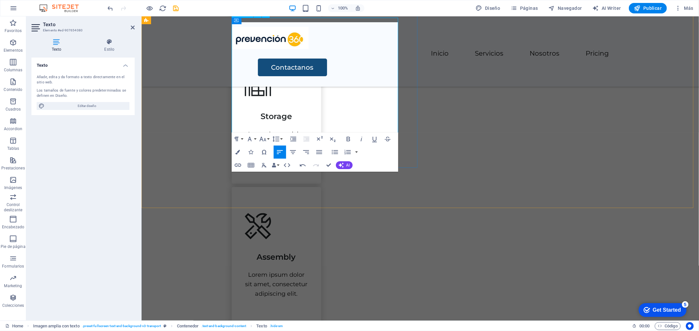
scroll to position [601, 0]
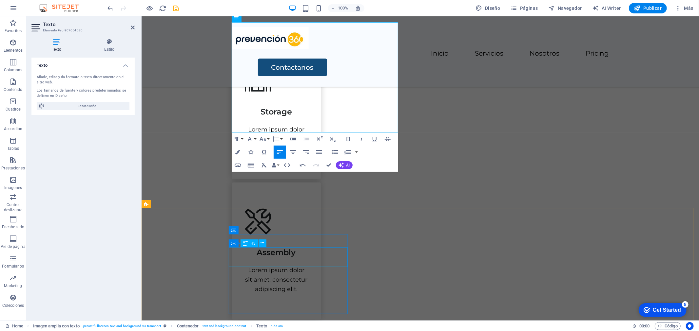
drag, startPoint x: 270, startPoint y: 247, endPoint x: 386, endPoint y: 247, distance: 115.3
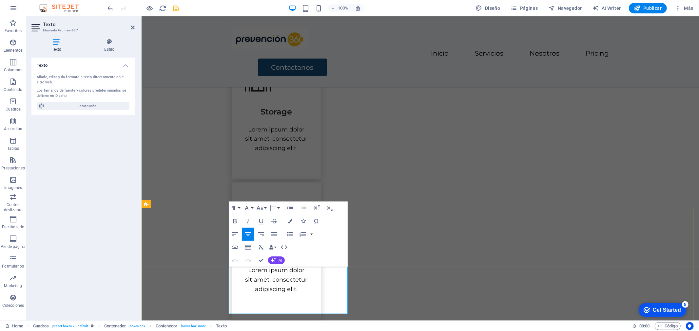
drag, startPoint x: 249, startPoint y: 272, endPoint x: 268, endPoint y: 281, distance: 20.8
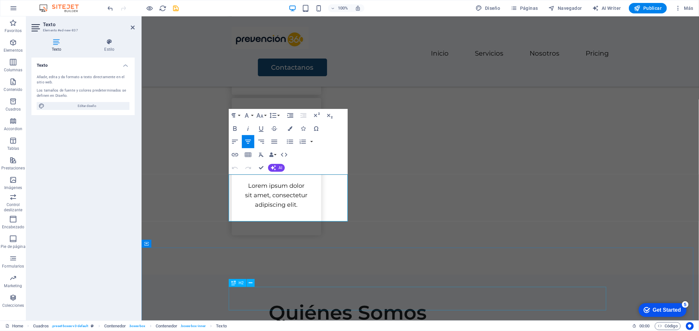
scroll to position [693, 0]
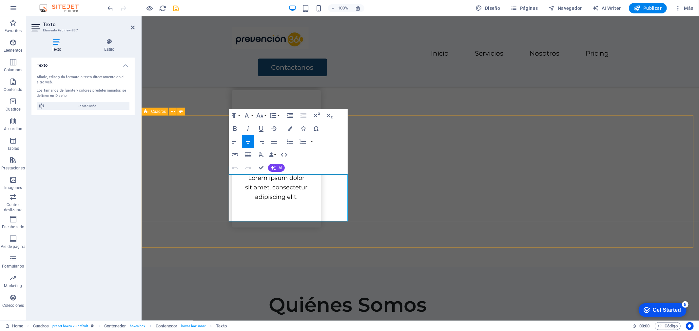
drag, startPoint x: 244, startPoint y: 273, endPoint x: 353, endPoint y: 236, distance: 115.2
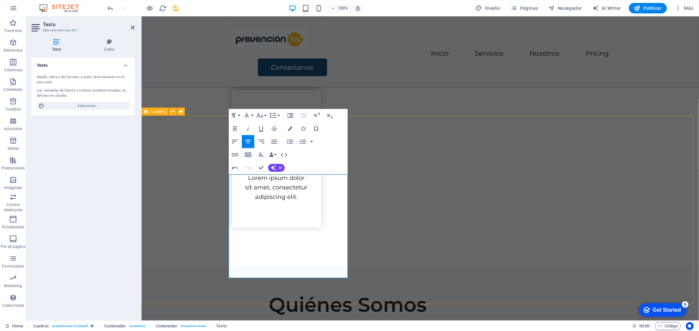
drag, startPoint x: 338, startPoint y: 273, endPoint x: 215, endPoint y: 178, distance: 155.9
click at [235, 144] on icon "button" at bounding box center [235, 142] width 8 height 8
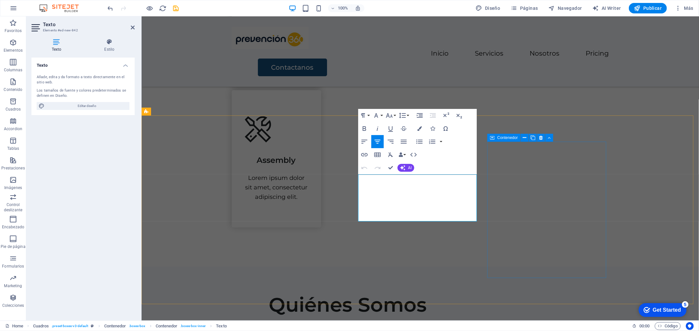
drag, startPoint x: 388, startPoint y: 182, endPoint x: 498, endPoint y: 231, distance: 120.4
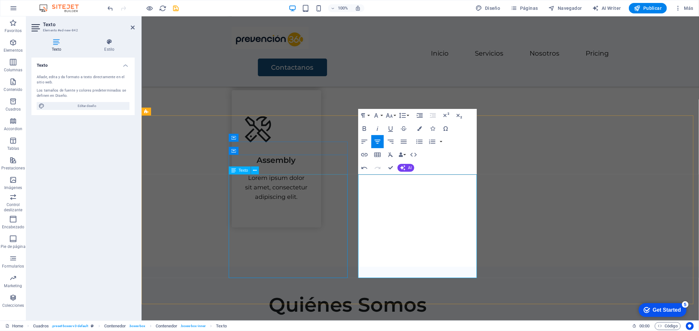
drag, startPoint x: 470, startPoint y: 272, endPoint x: 329, endPoint y: 180, distance: 168.0
click at [365, 140] on icon "button" at bounding box center [364, 142] width 6 height 4
drag, startPoint x: 451, startPoint y: 189, endPoint x: 398, endPoint y: 207, distance: 56.1
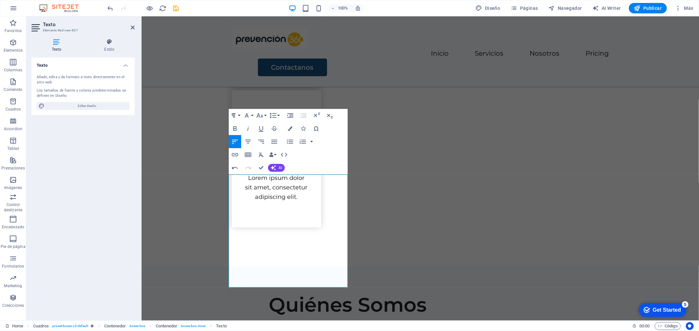
click at [115, 202] on div "Texto Añade, edita y da formato a texto directamente en el sitio web. Los tamañ…" at bounding box center [82, 187] width 103 height 258
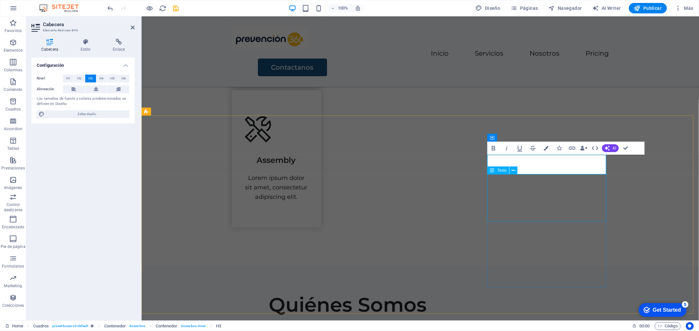
drag, startPoint x: 512, startPoint y: 201, endPoint x: 627, endPoint y: 201, distance: 114.6
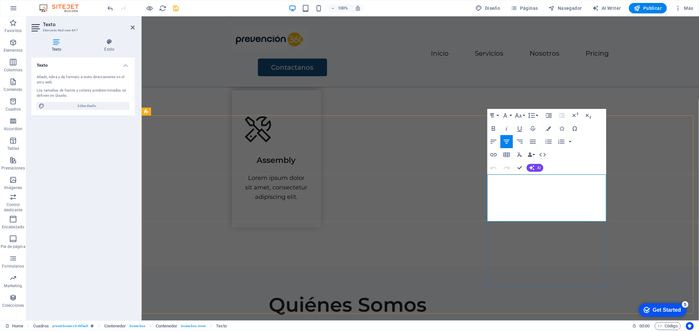
drag, startPoint x: 504, startPoint y: 180, endPoint x: 602, endPoint y: 234, distance: 112.2
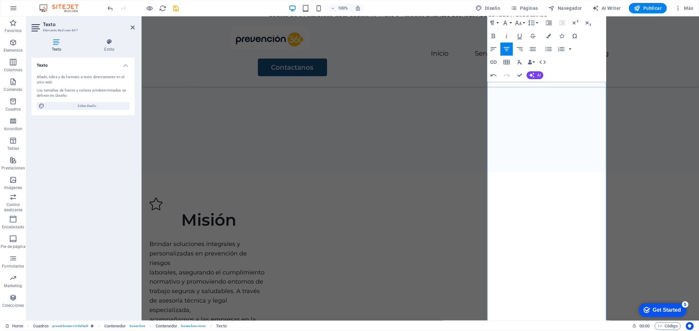
scroll to position [1121, 0]
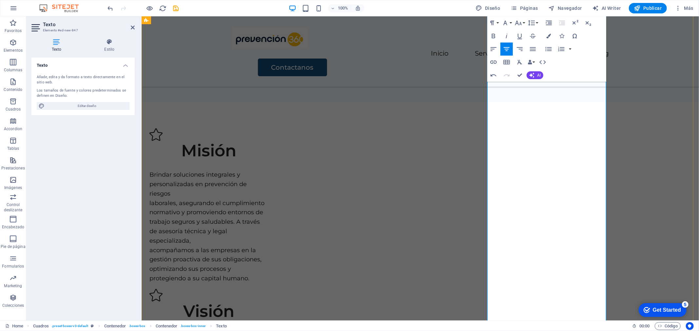
drag, startPoint x: 541, startPoint y: 190, endPoint x: 581, endPoint y: 277, distance: 95.4
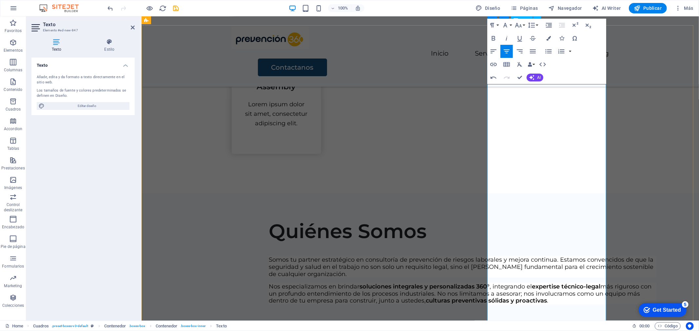
scroll to position [720, 0]
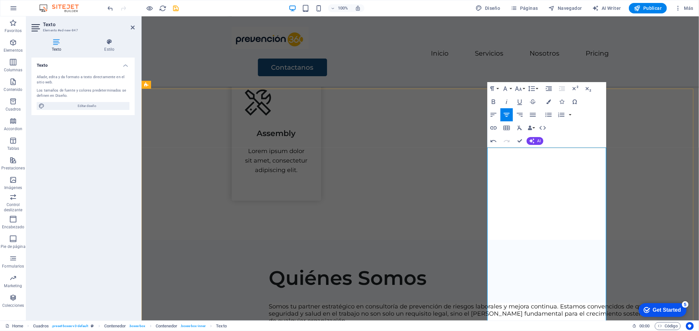
drag, startPoint x: 590, startPoint y: 227, endPoint x: 485, endPoint y: 174, distance: 117.2
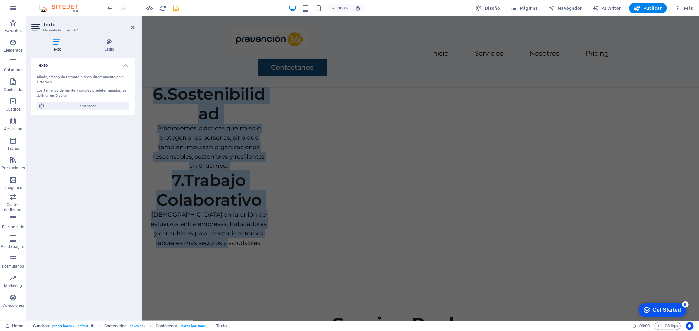
drag, startPoint x: 517, startPoint y: 162, endPoint x: 594, endPoint y: 320, distance: 175.9
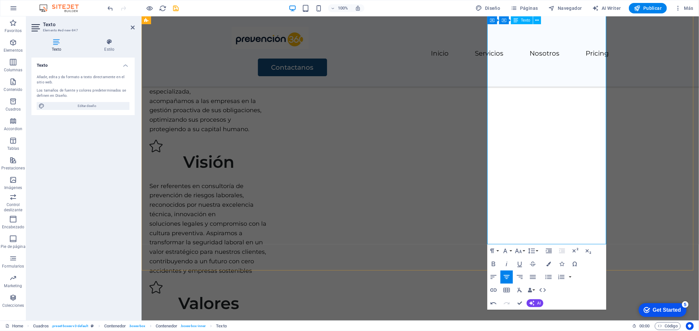
scroll to position [1258, 0]
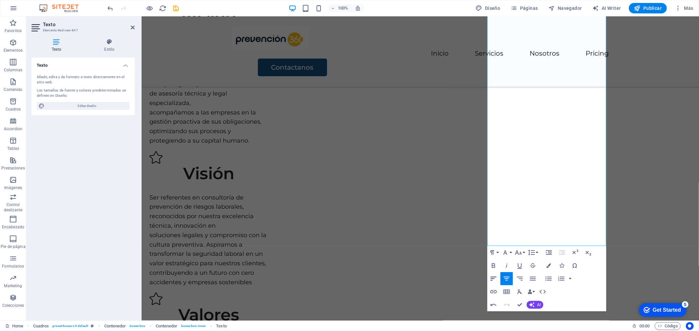
click at [493, 276] on icon "button" at bounding box center [493, 279] width 8 height 8
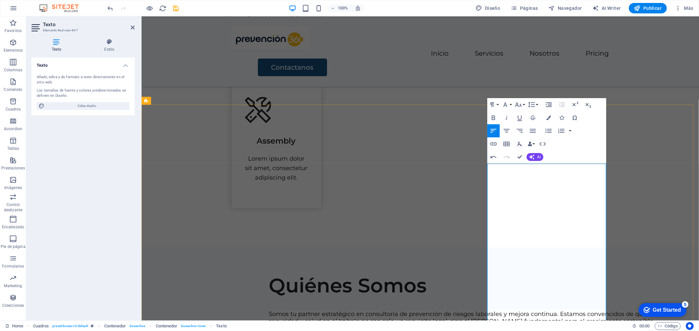
scroll to position [676, 0]
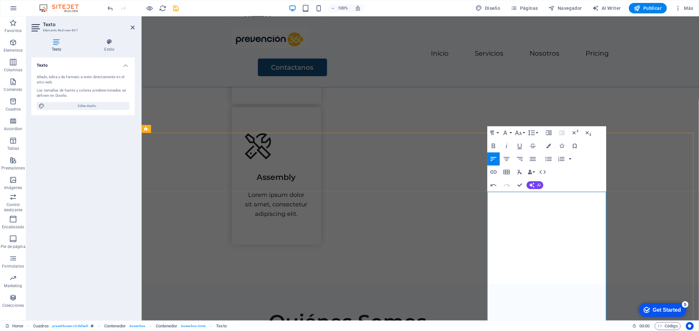
drag, startPoint x: 577, startPoint y: 270, endPoint x: 481, endPoint y: 199, distance: 119.7
click at [493, 159] on icon "button" at bounding box center [493, 159] width 6 height 4
click at [520, 136] on icon "button" at bounding box center [518, 133] width 8 height 8
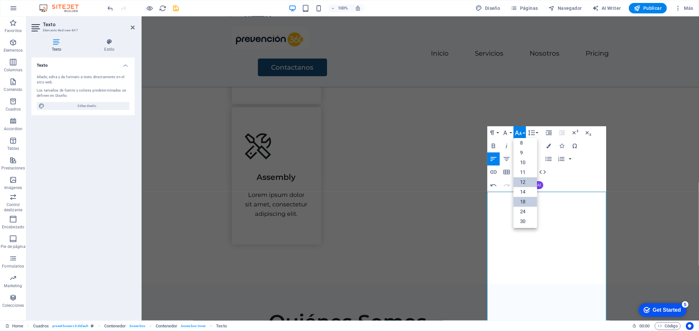
scroll to position [0, 0]
click at [523, 184] on link "12" at bounding box center [525, 185] width 24 height 10
click at [522, 134] on button "Font Size" at bounding box center [519, 132] width 12 height 13
click at [525, 159] on link "18" at bounding box center [525, 158] width 24 height 10
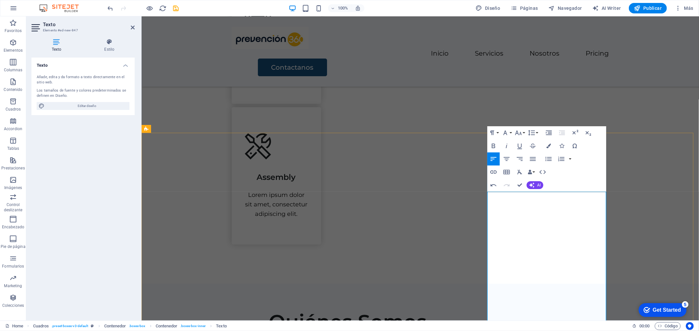
click at [522, 135] on icon "button" at bounding box center [518, 133] width 8 height 8
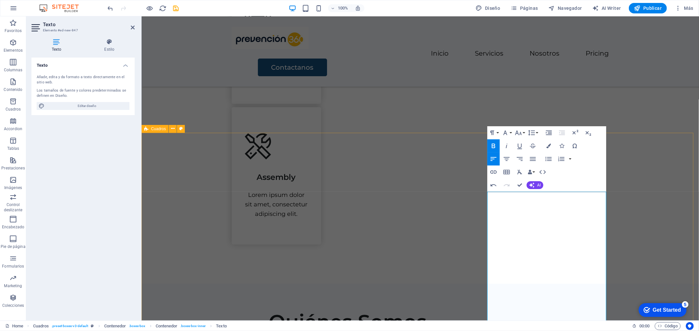
drag, startPoint x: 586, startPoint y: 214, endPoint x: 482, endPoint y: 206, distance: 104.5
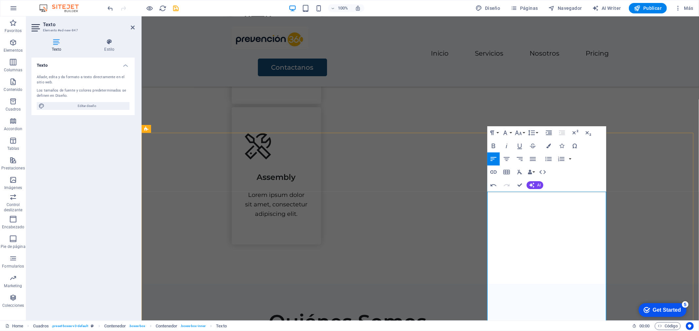
drag, startPoint x: 521, startPoint y: 226, endPoint x: 512, endPoint y: 225, distance: 9.5
click at [525, 136] on button "Font Size" at bounding box center [519, 132] width 12 height 13
click at [526, 150] on link "18" at bounding box center [525, 152] width 24 height 10
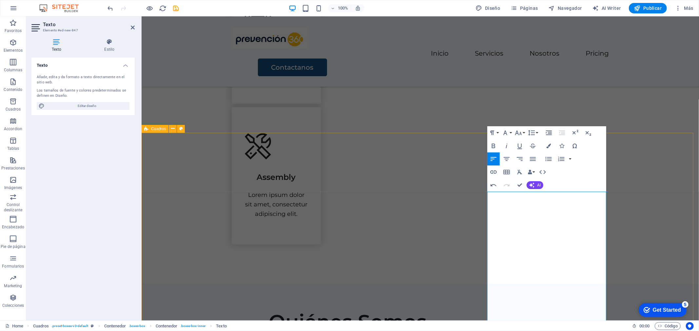
drag, startPoint x: 587, startPoint y: 211, endPoint x: 482, endPoint y: 214, distance: 105.8
click at [521, 135] on icon "button" at bounding box center [518, 133] width 8 height 8
click at [527, 155] on link "18" at bounding box center [525, 152] width 24 height 10
click at [513, 131] on button "Font Size" at bounding box center [519, 132] width 12 height 13
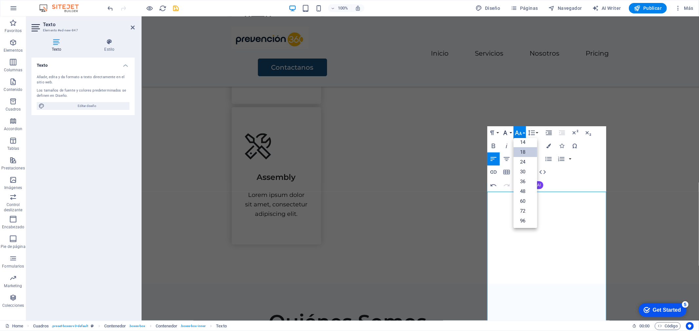
click at [511, 133] on button "Font Family" at bounding box center [506, 132] width 12 height 13
click at [520, 206] on link "Montserrat" at bounding box center [526, 205] width 52 height 10
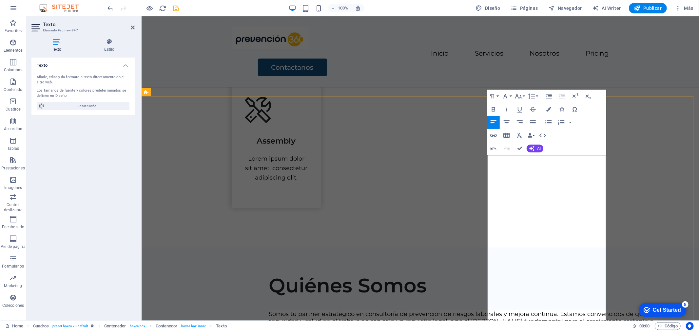
drag, startPoint x: 578, startPoint y: 220, endPoint x: 594, endPoint y: 250, distance: 33.7
drag, startPoint x: 587, startPoint y: 179, endPoint x: 485, endPoint y: 181, distance: 101.6
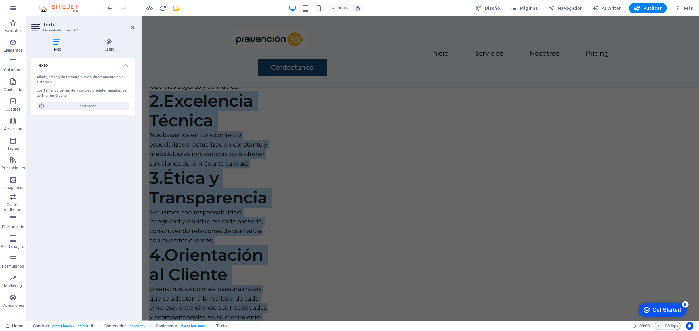
scroll to position [1566, 0]
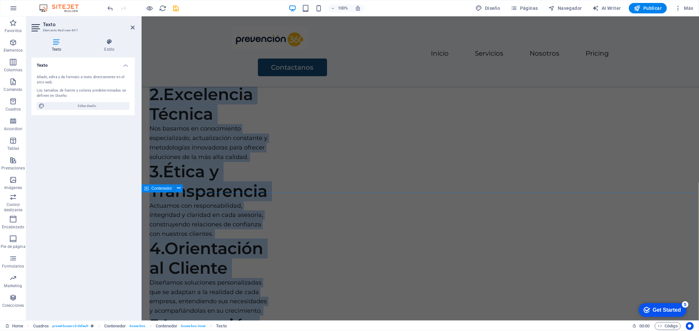
drag, startPoint x: 490, startPoint y: 234, endPoint x: 572, endPoint y: 217, distance: 82.9
click at [572, 217] on div "Inicio Servicios Nosotros Pricing Contactanos Prevención 360 “Lo imposible solo…" at bounding box center [419, 119] width 557 height 3338
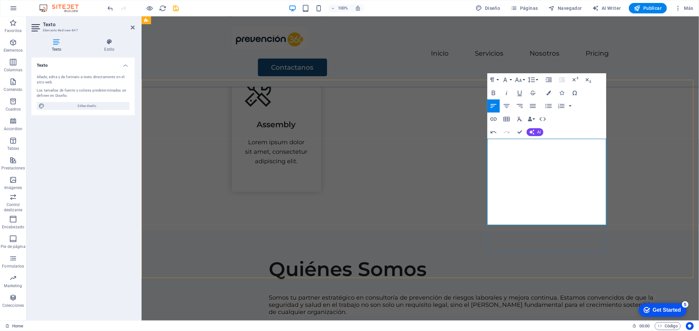
scroll to position [728, 0]
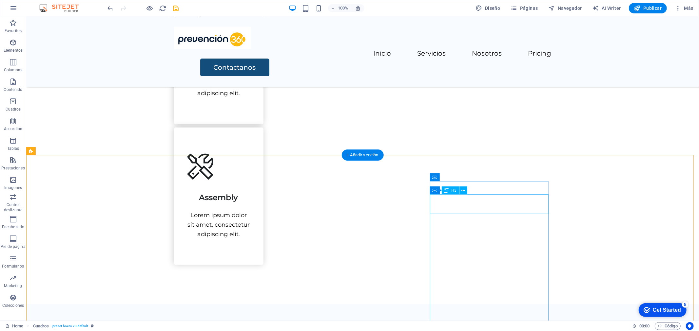
scroll to position [583, 0]
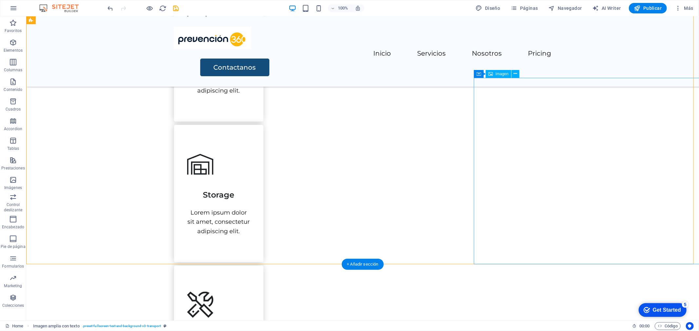
scroll to position [474, 0]
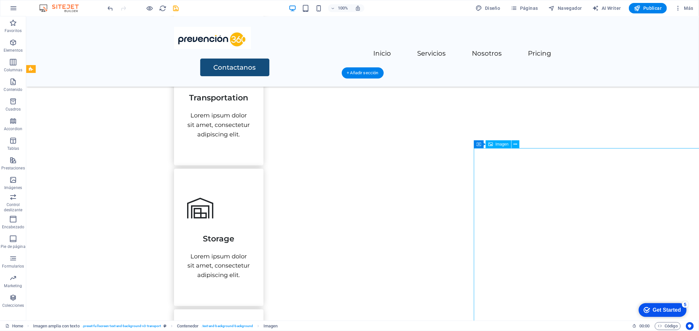
select select "px"
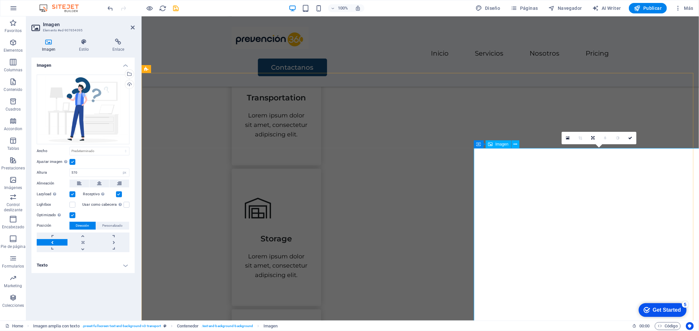
click at [86, 110] on div "Arrastra archivos aquí, haz clic para escoger archivos o selecciona archivos de…" at bounding box center [83, 110] width 93 height 70
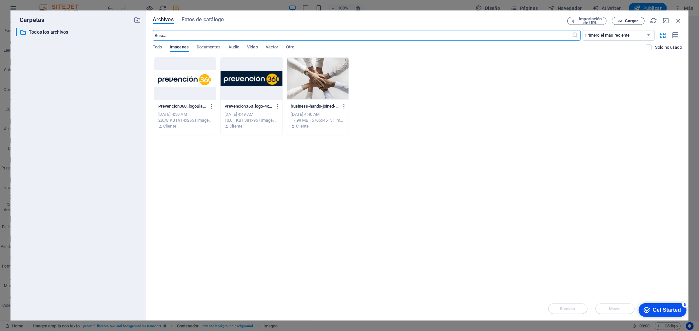
click at [637, 20] on span "Cargar" at bounding box center [631, 21] width 13 height 4
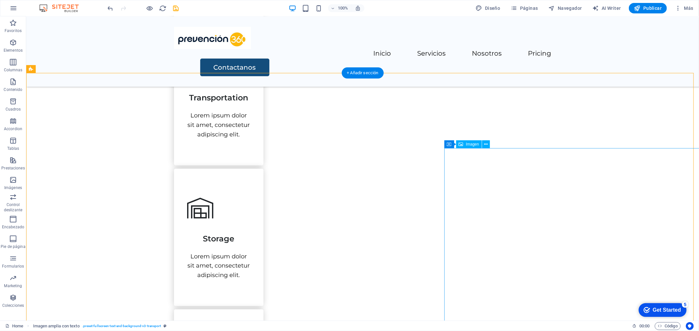
click at [470, 143] on span "Imagen" at bounding box center [472, 144] width 13 height 4
select select "px"
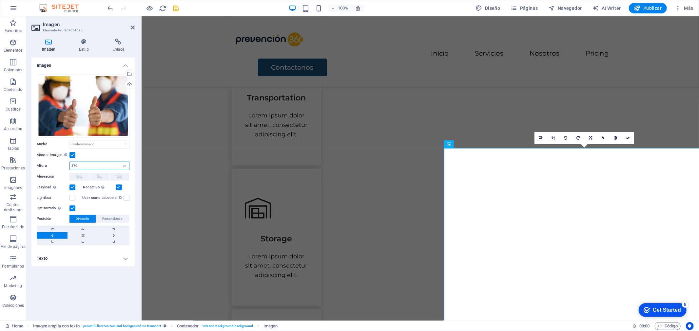
drag, startPoint x: 104, startPoint y: 166, endPoint x: 68, endPoint y: 166, distance: 35.4
click at [68, 166] on div "Altura 570 Predeterminado automático px" at bounding box center [83, 166] width 93 height 9
type input "400"
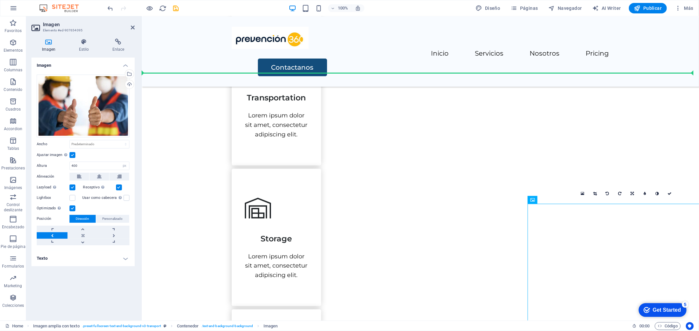
drag, startPoint x: 586, startPoint y: 226, endPoint x: 529, endPoint y: 208, distance: 59.9
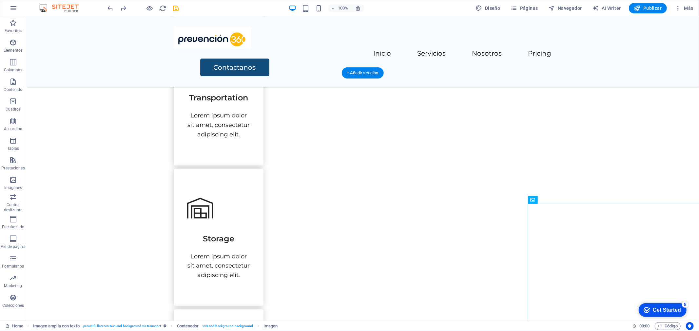
drag, startPoint x: 552, startPoint y: 224, endPoint x: 441, endPoint y: 215, distance: 111.0
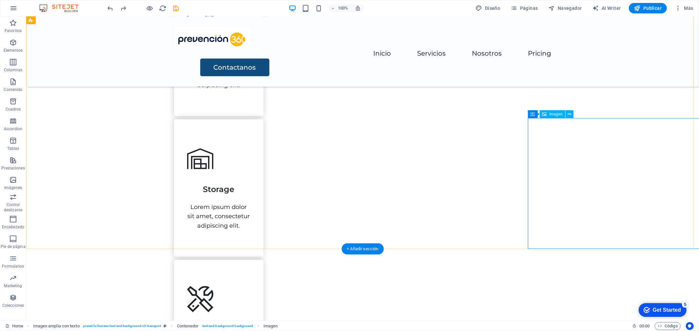
scroll to position [487, 0]
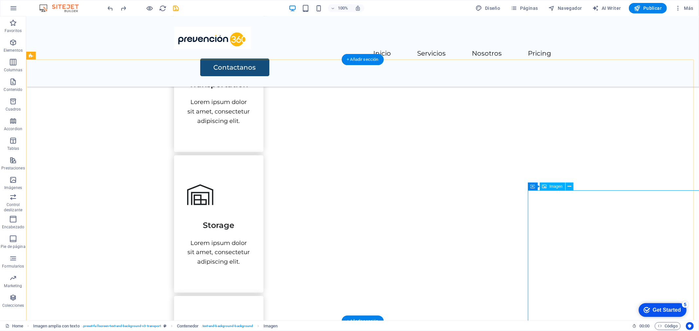
click at [571, 187] on button at bounding box center [569, 187] width 8 height 8
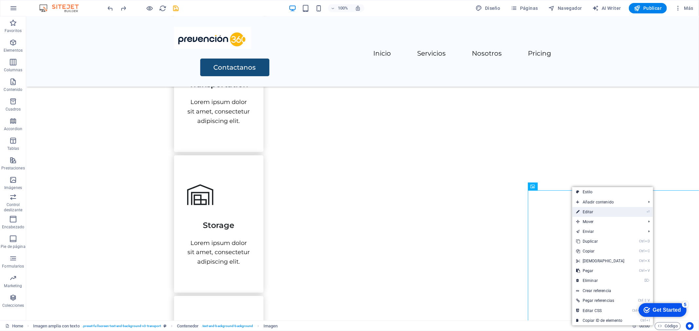
click at [591, 209] on link "⏎ Editar" at bounding box center [600, 212] width 56 height 10
select select "px"
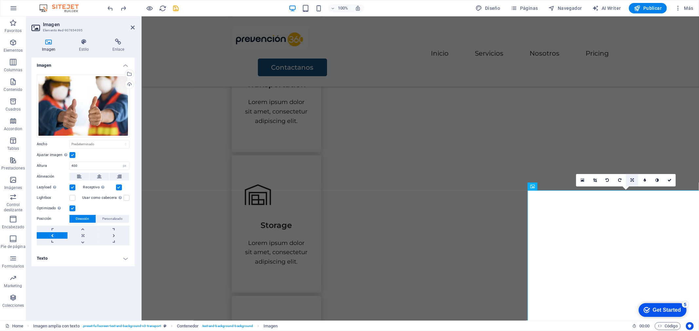
click at [630, 181] on icon at bounding box center [631, 181] width 3 height 4
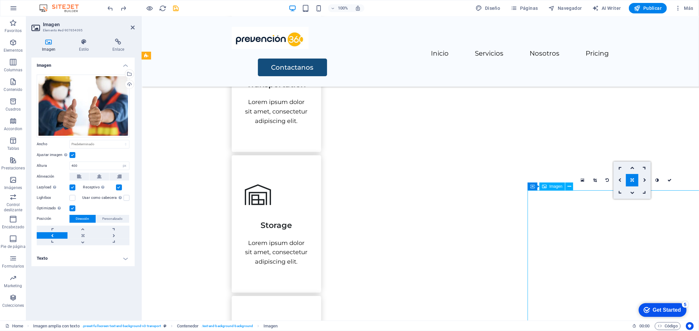
drag, startPoint x: 590, startPoint y: 217, endPoint x: 570, endPoint y: 211, distance: 20.2
drag, startPoint x: 600, startPoint y: 210, endPoint x: 608, endPoint y: 207, distance: 8.7
click at [633, 180] on icon at bounding box center [631, 181] width 3 height 4
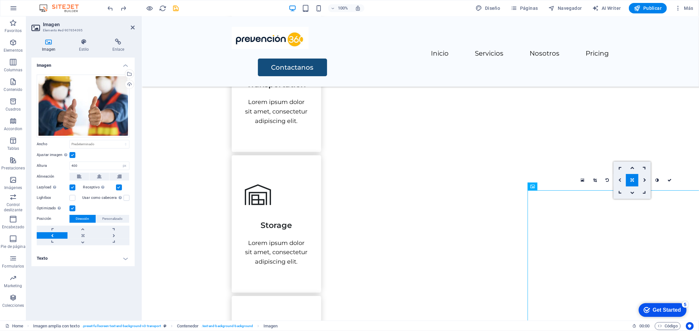
click at [619, 178] on link at bounding box center [619, 180] width 12 height 12
click at [618, 179] on icon at bounding box center [619, 181] width 3 height 4
click at [630, 179] on icon at bounding box center [631, 181] width 3 height 4
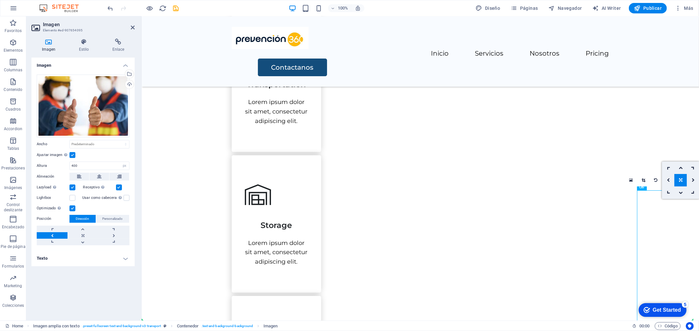
drag, startPoint x: 649, startPoint y: 222, endPoint x: 528, endPoint y: 209, distance: 121.3
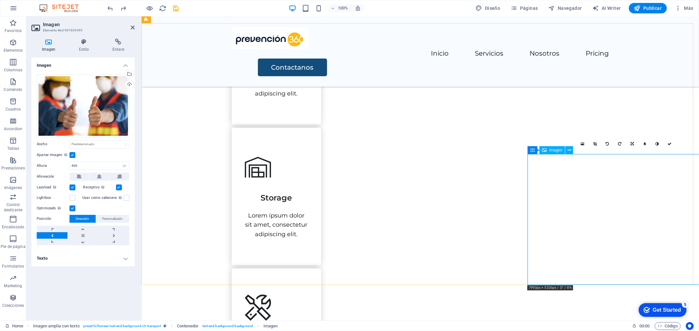
scroll to position [451, 0]
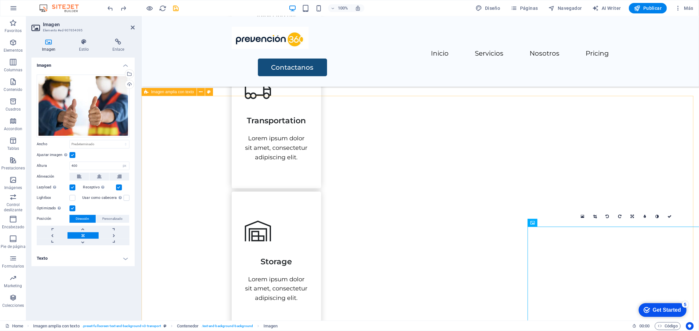
type input "570"
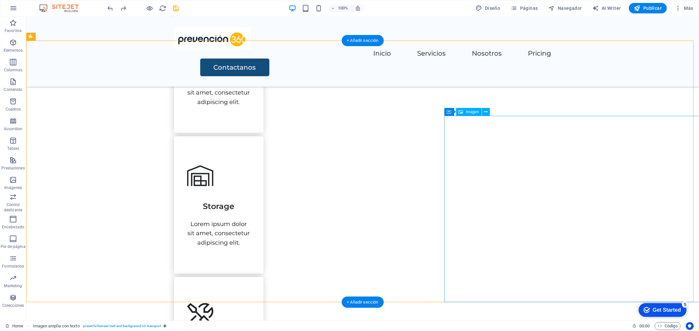
scroll to position [523, 0]
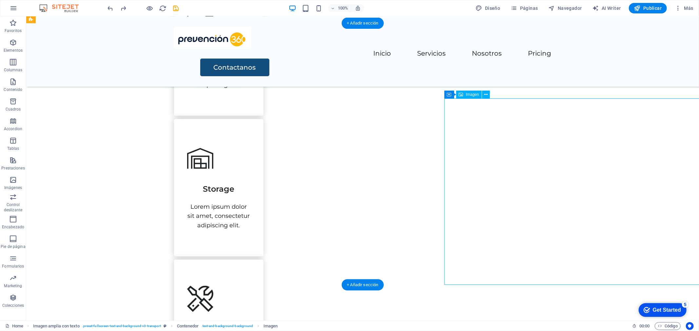
select select "px"
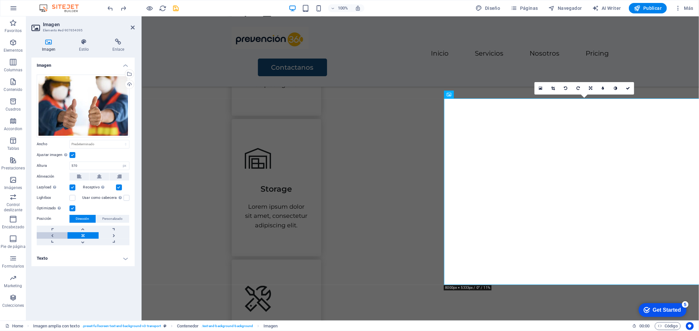
click at [53, 235] on link at bounding box center [52, 236] width 31 height 7
select select "%"
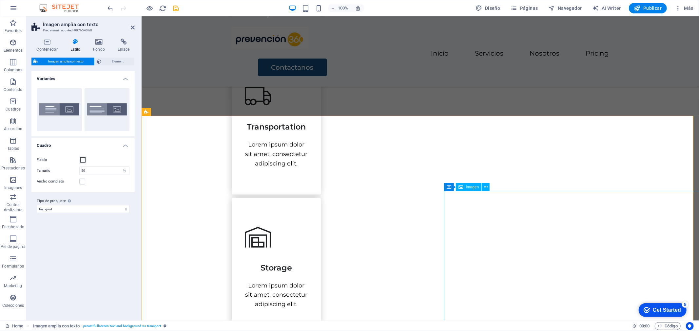
scroll to position [414, 0]
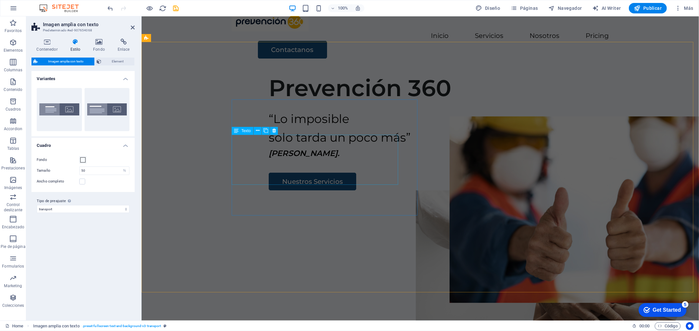
scroll to position [0, 0]
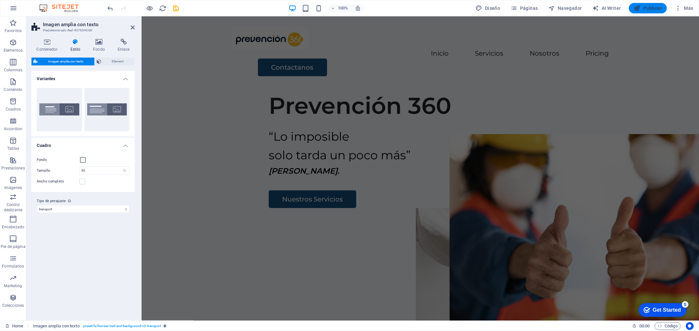
click at [0, 0] on span "Publicar" at bounding box center [0, 0] width 0 height 0
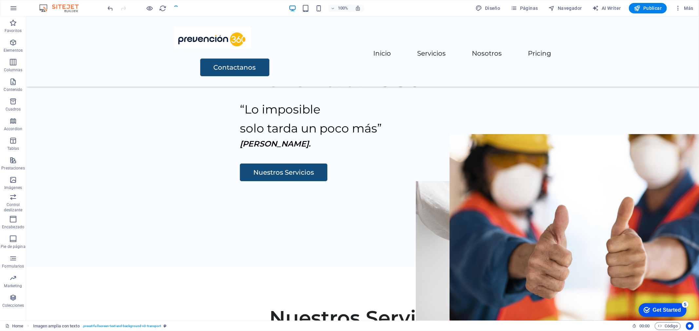
scroll to position [552, 0]
